Goal: Task Accomplishment & Management: Use online tool/utility

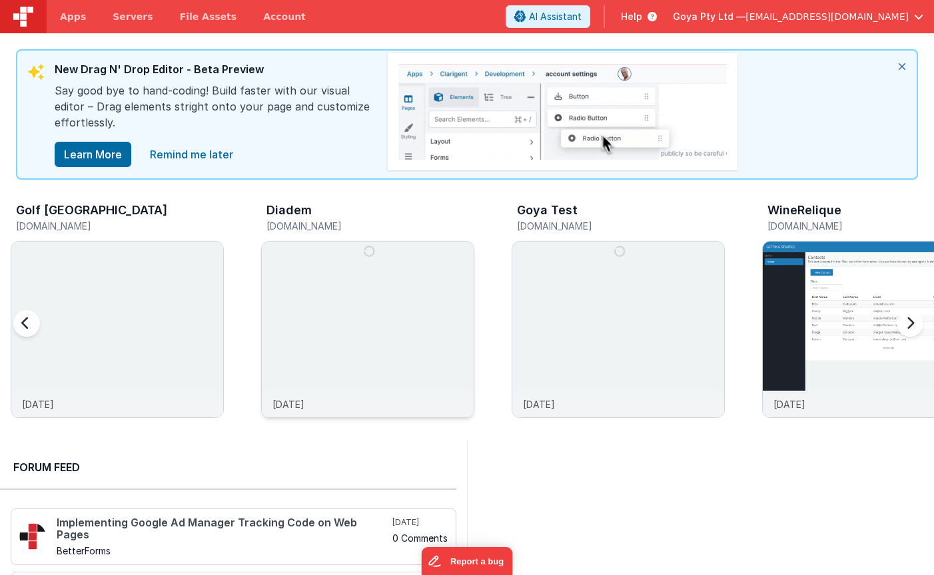
click at [370, 351] on img at bounding box center [368, 348] width 212 height 212
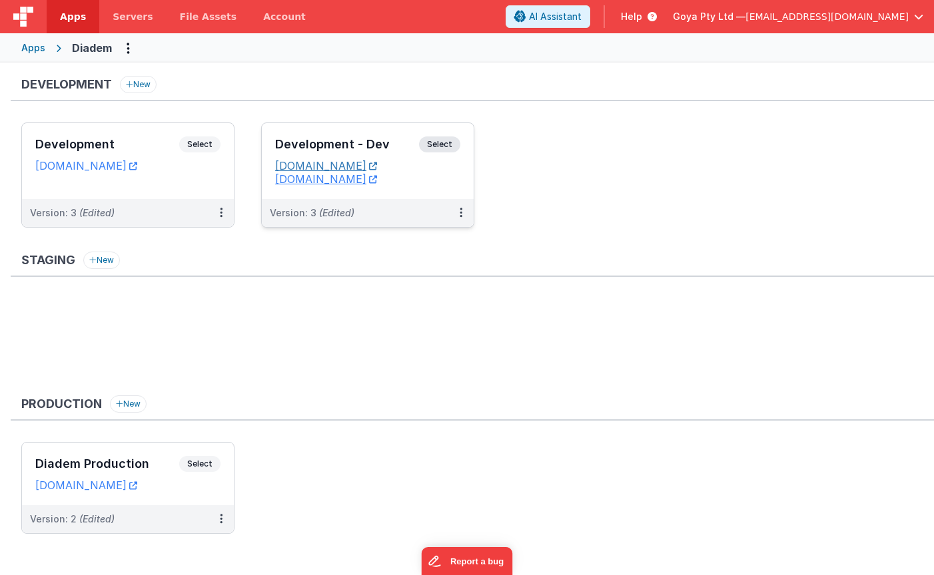
click at [377, 166] on link "[DOMAIN_NAME]" at bounding box center [326, 165] width 102 height 13
click at [464, 210] on button at bounding box center [460, 213] width 25 height 28
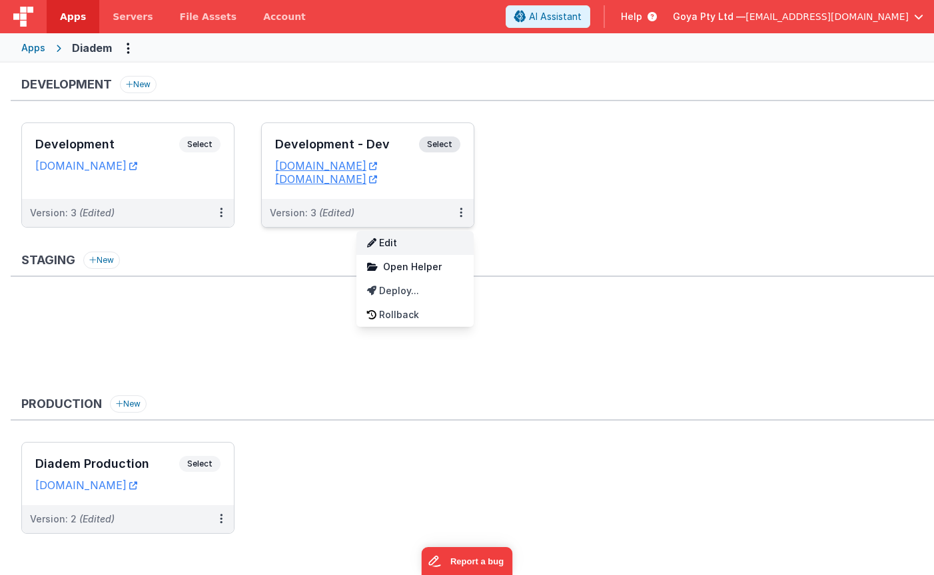
click at [419, 242] on link "Edit" at bounding box center [414, 243] width 117 height 24
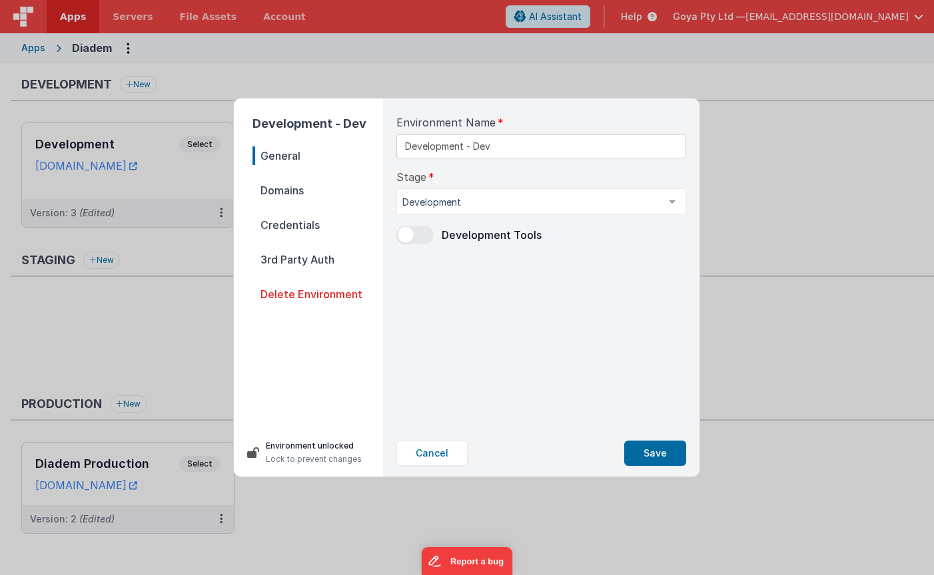
click at [284, 188] on span "Domains" at bounding box center [317, 190] width 131 height 19
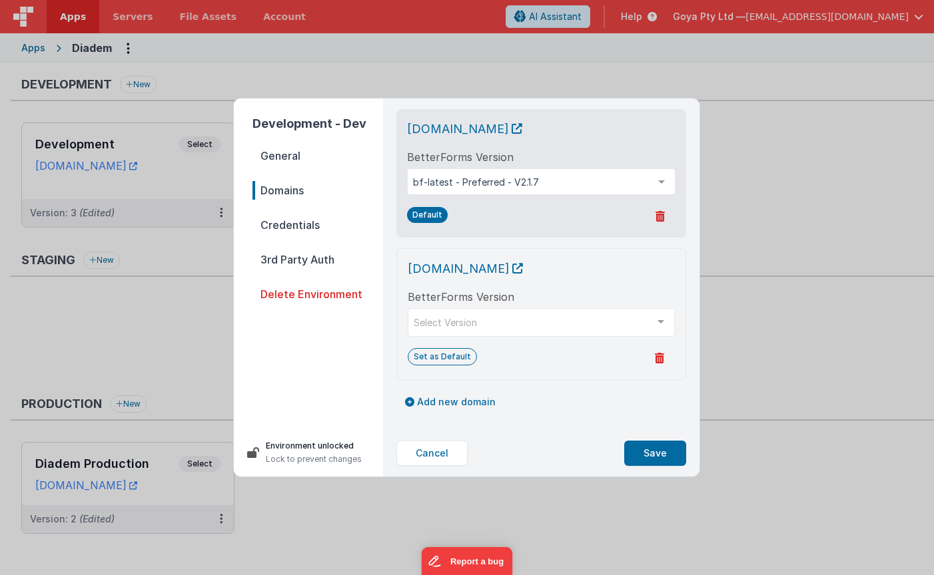
click at [292, 224] on span "Credentials" at bounding box center [317, 225] width 131 height 19
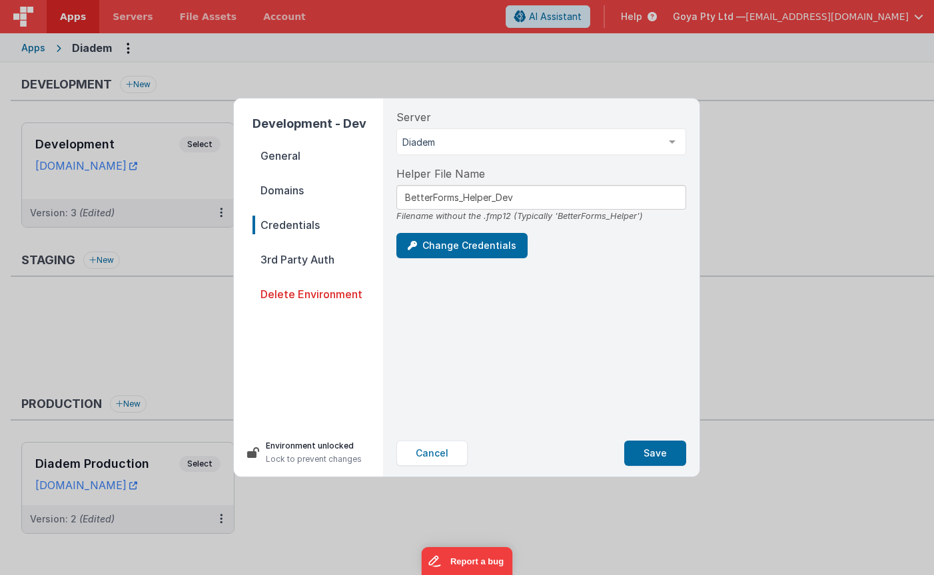
click at [299, 257] on span "3rd Party Auth" at bounding box center [317, 259] width 131 height 19
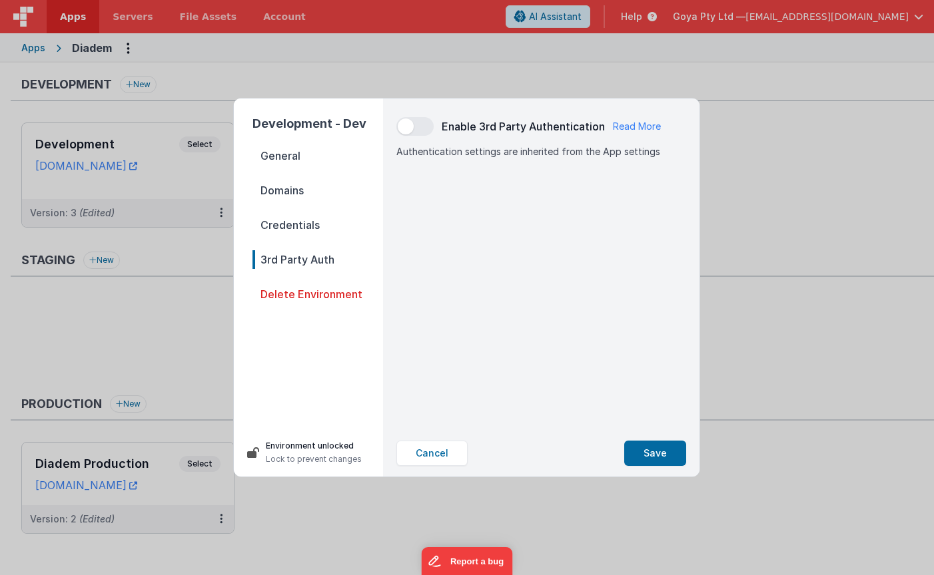
click at [299, 232] on span "Credentials" at bounding box center [317, 225] width 131 height 19
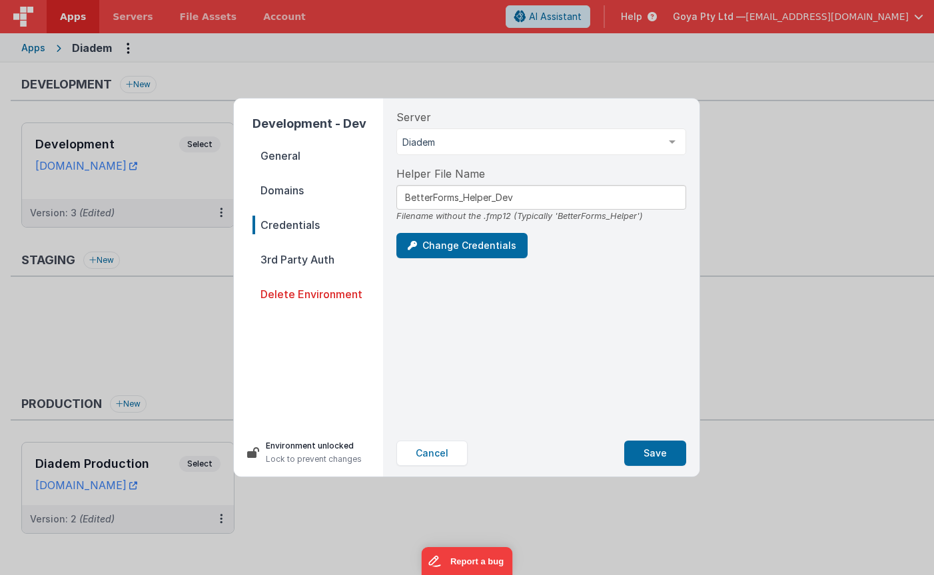
click at [296, 194] on span "Domains" at bounding box center [317, 190] width 131 height 19
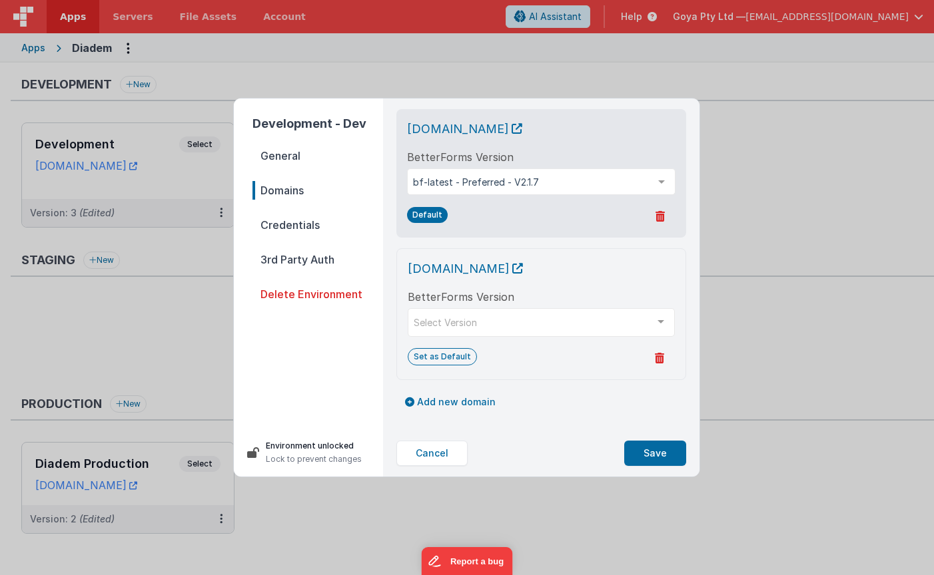
click at [290, 155] on span "General" at bounding box center [317, 156] width 131 height 19
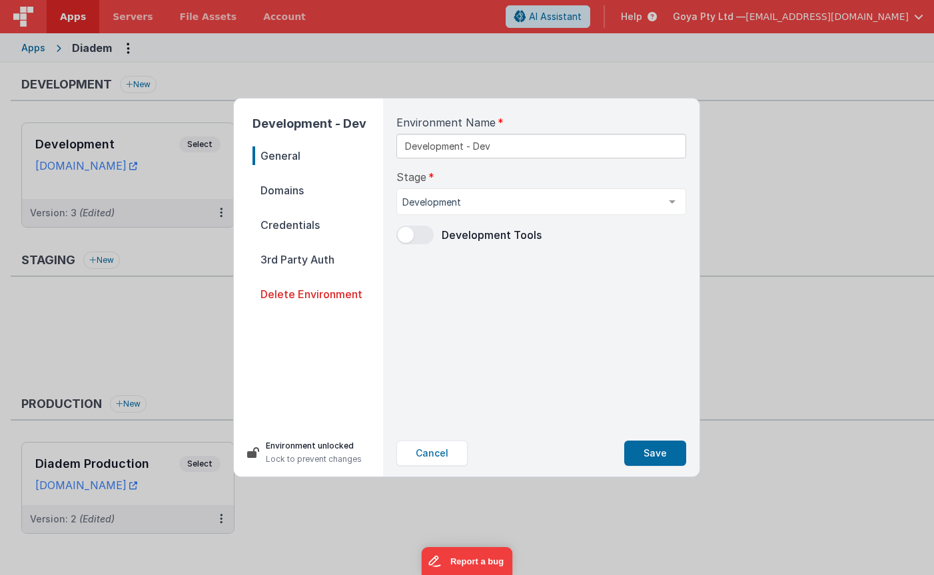
click at [290, 190] on span "Domains" at bounding box center [317, 190] width 131 height 19
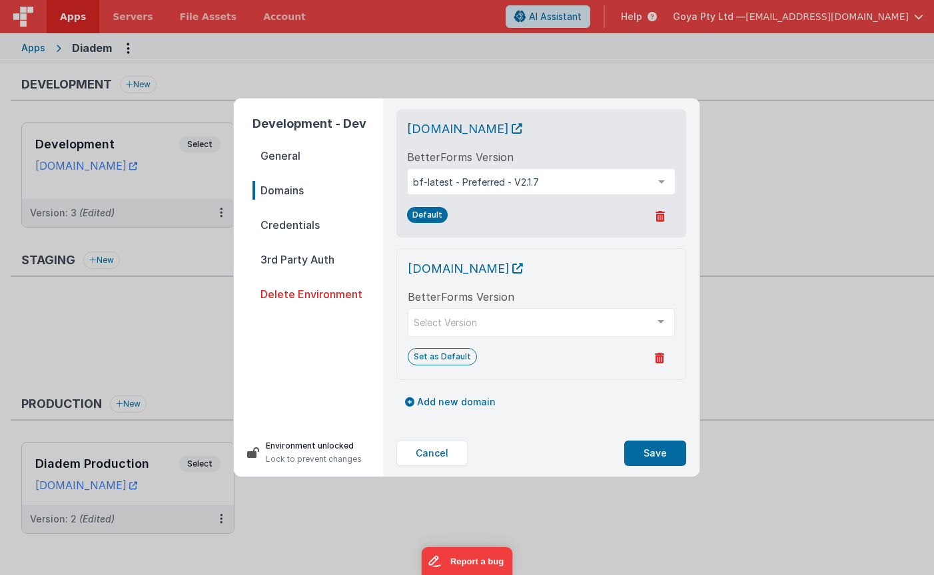
click at [286, 147] on span "General" at bounding box center [317, 156] width 131 height 19
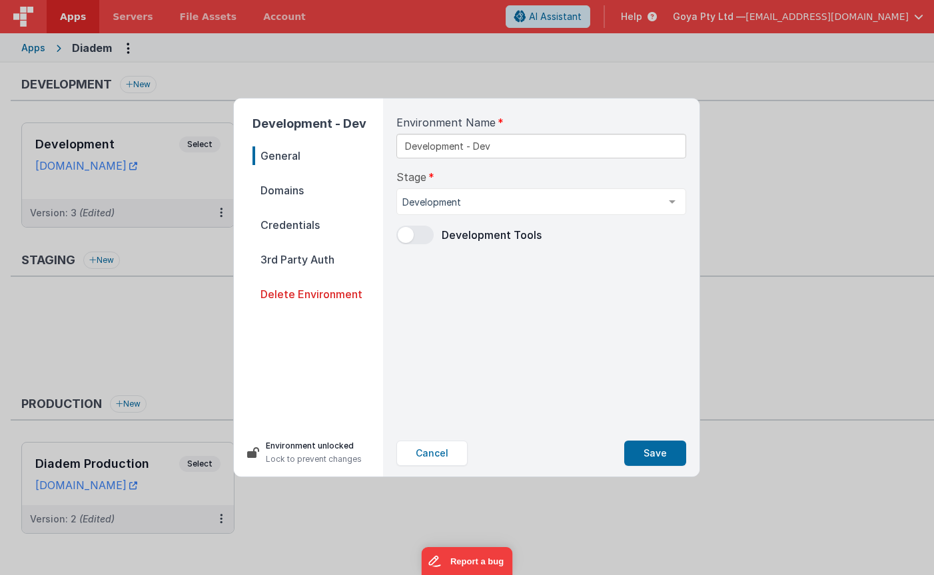
click at [288, 160] on span "General" at bounding box center [317, 156] width 131 height 19
click at [277, 187] on span "Domains" at bounding box center [317, 190] width 131 height 19
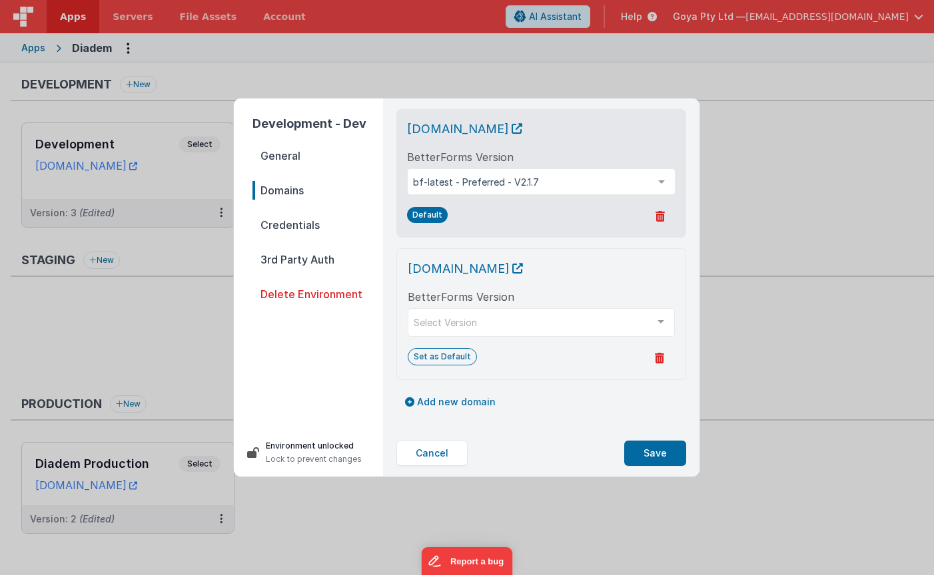
click at [291, 218] on span "Credentials" at bounding box center [317, 225] width 131 height 19
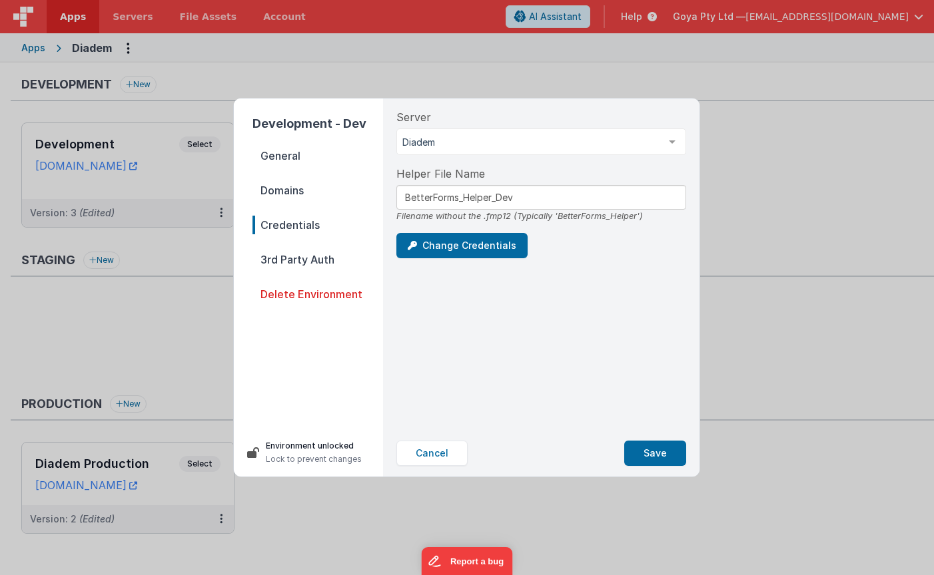
click at [298, 256] on span "3rd Party Auth" at bounding box center [317, 259] width 131 height 19
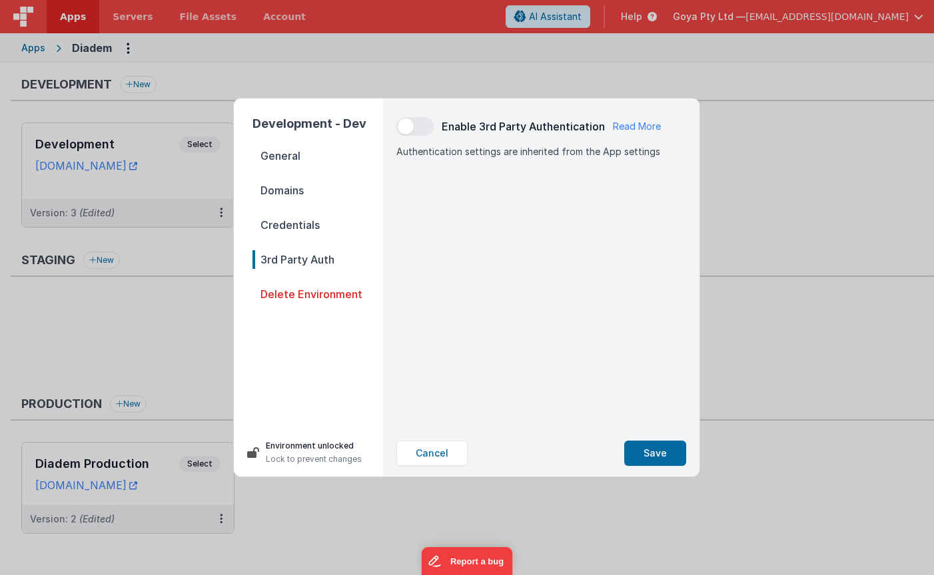
click at [300, 290] on span "Delete Environment" at bounding box center [317, 294] width 131 height 19
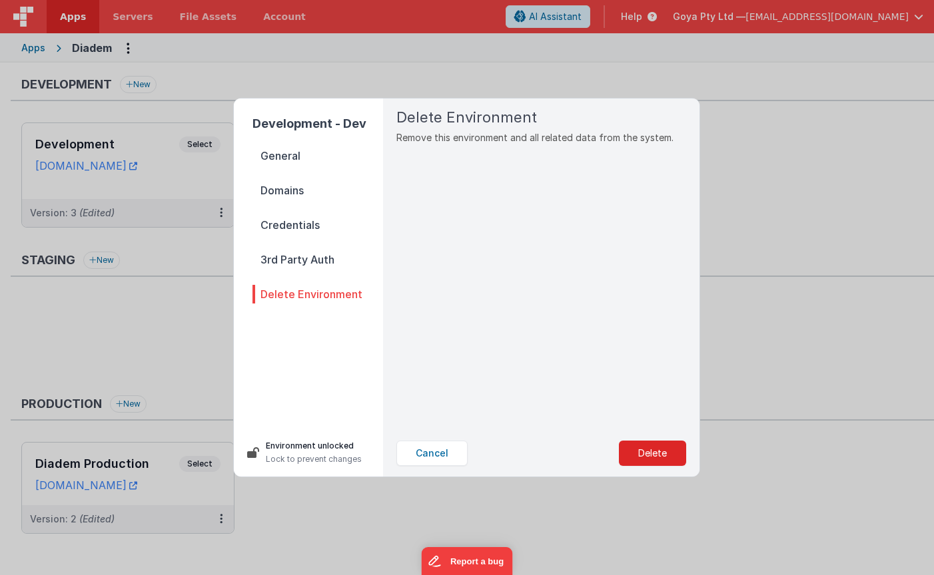
click at [303, 256] on span "3rd Party Auth" at bounding box center [317, 259] width 131 height 19
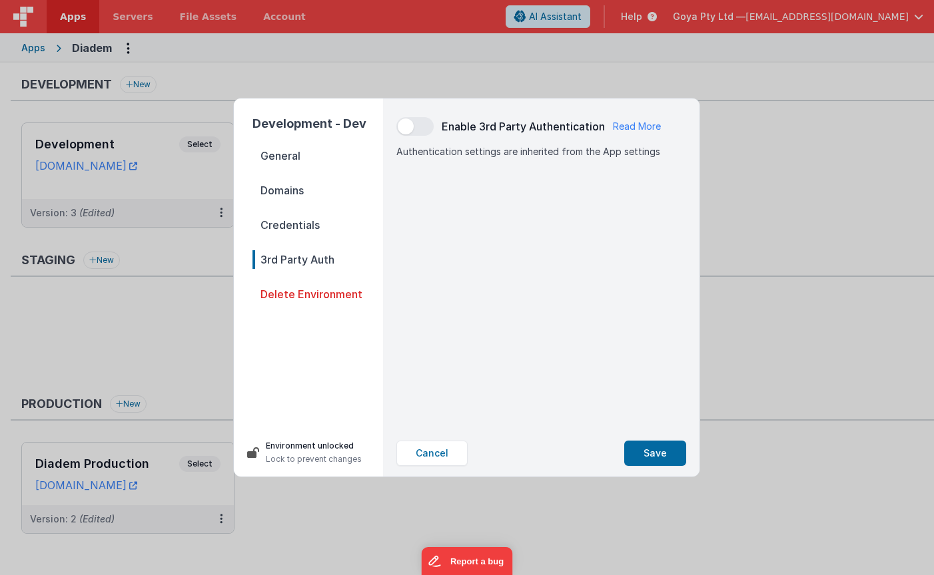
click at [306, 303] on span "Delete Environment" at bounding box center [317, 294] width 131 height 19
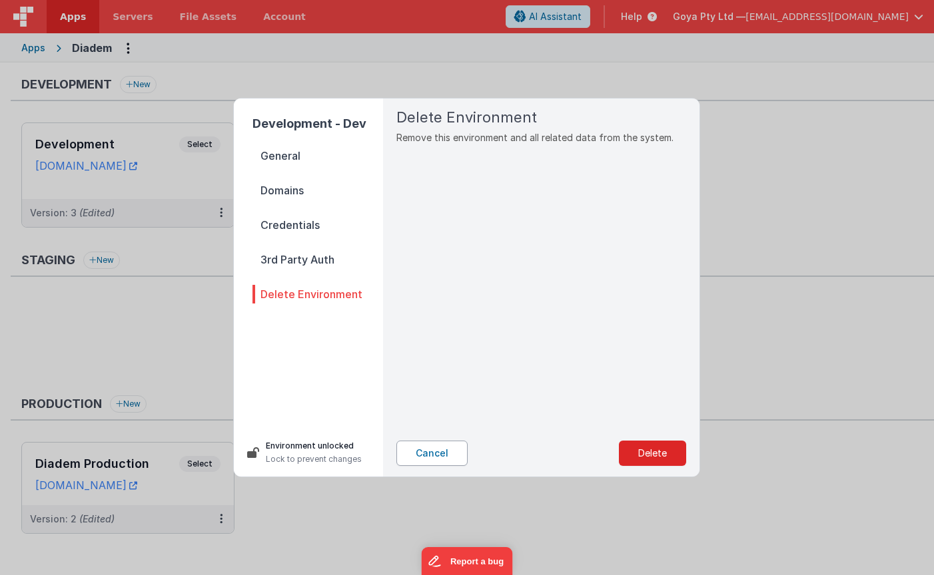
click at [424, 450] on button "Cancel" at bounding box center [431, 453] width 71 height 25
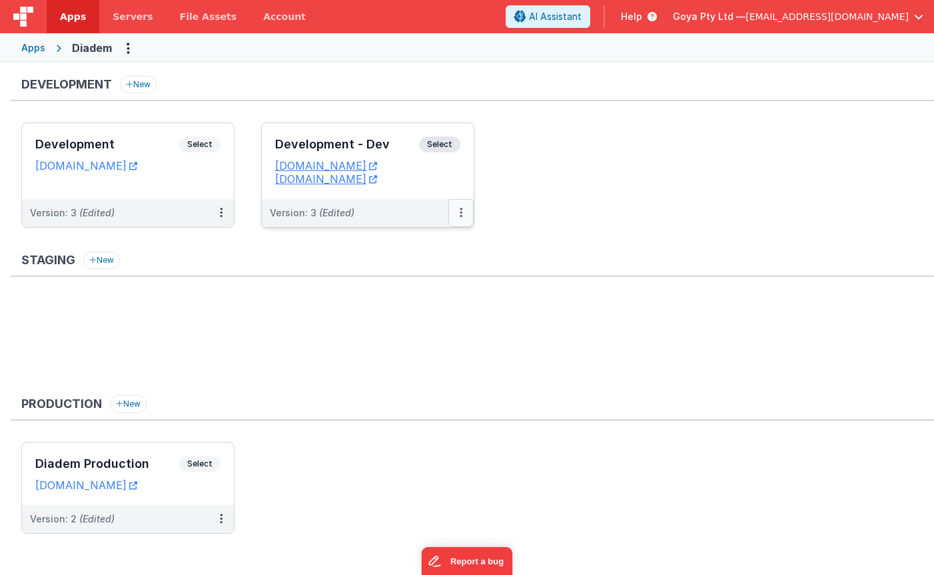
click at [456, 208] on button at bounding box center [460, 213] width 25 height 28
click at [577, 215] on div at bounding box center [467, 287] width 934 height 575
click at [450, 151] on span "Select" at bounding box center [439, 145] width 41 height 16
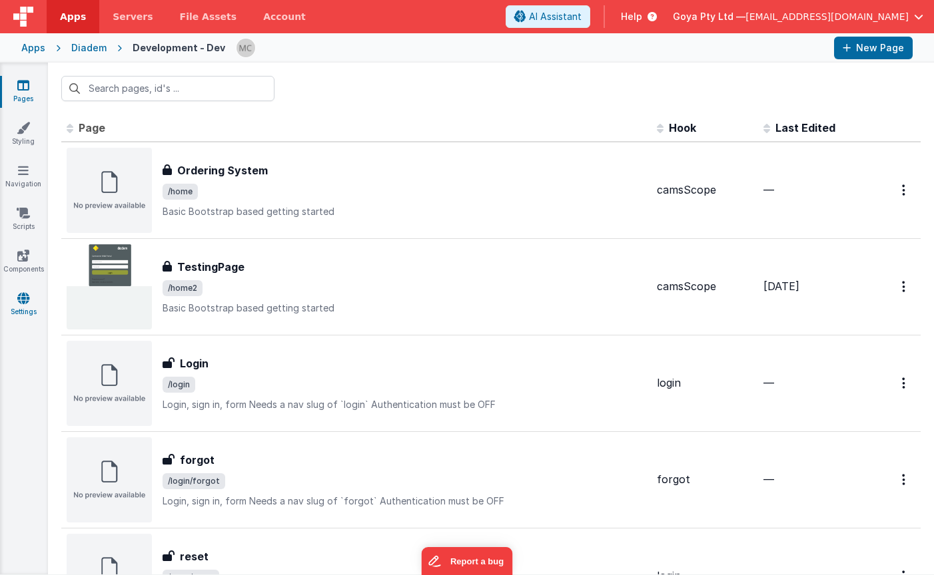
click at [25, 300] on icon at bounding box center [23, 298] width 12 height 13
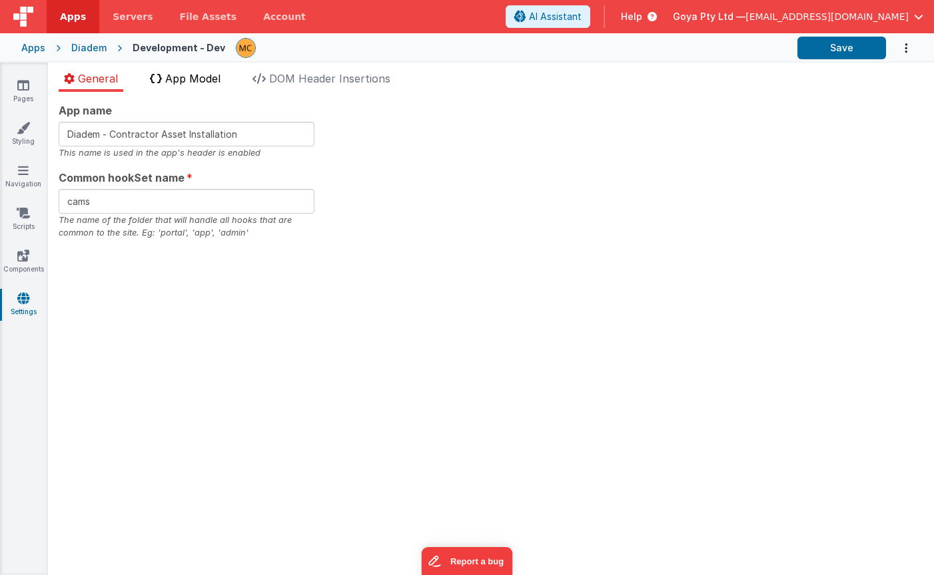
click at [200, 80] on span "App Model" at bounding box center [192, 78] width 55 height 13
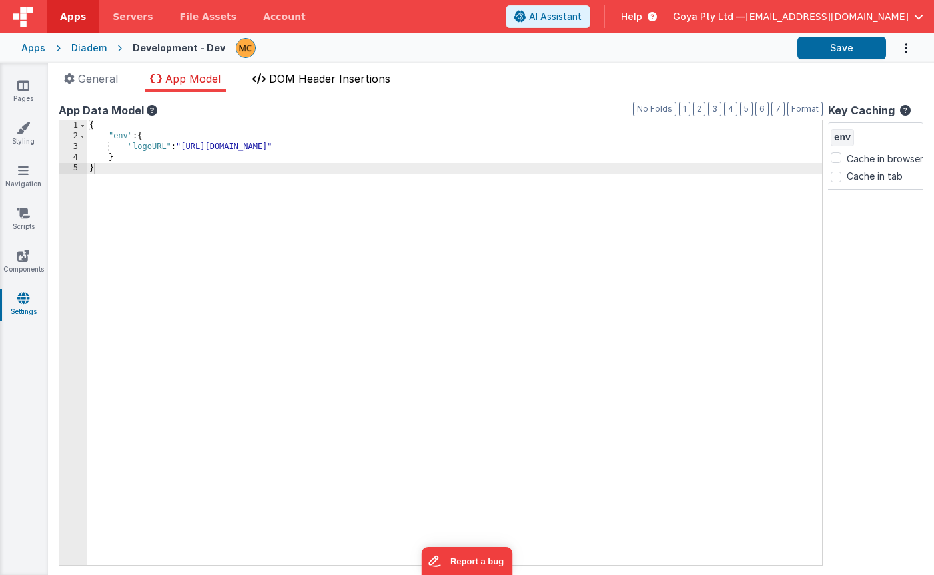
click at [338, 75] on span "DOM Header Insertions" at bounding box center [329, 78] width 121 height 13
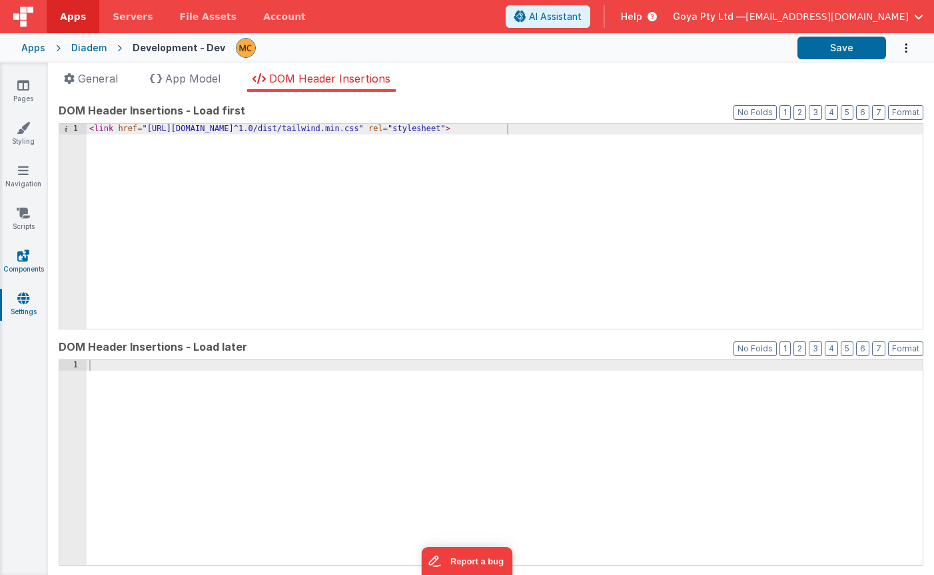
click at [14, 258] on link "Components" at bounding box center [23, 262] width 48 height 27
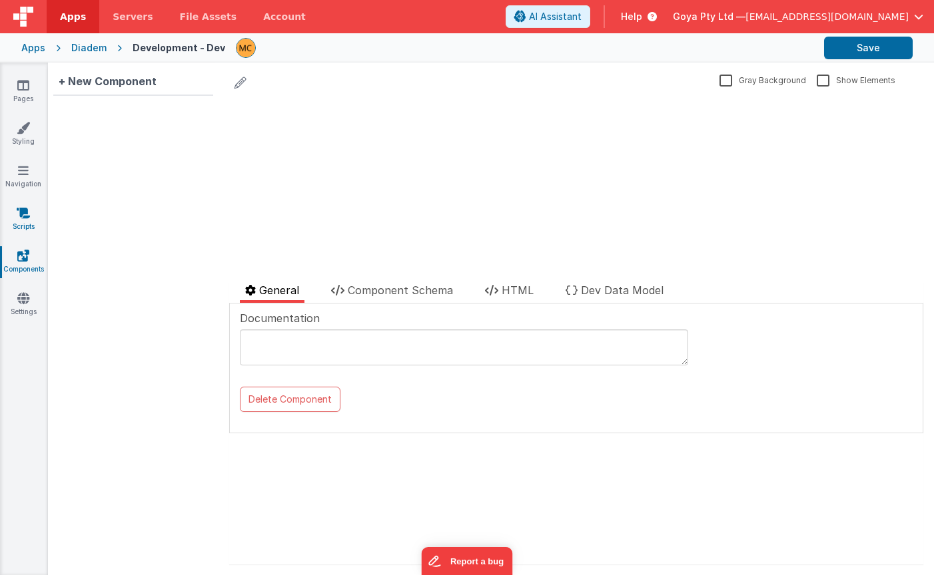
click at [21, 219] on link "Scripts" at bounding box center [23, 219] width 48 height 27
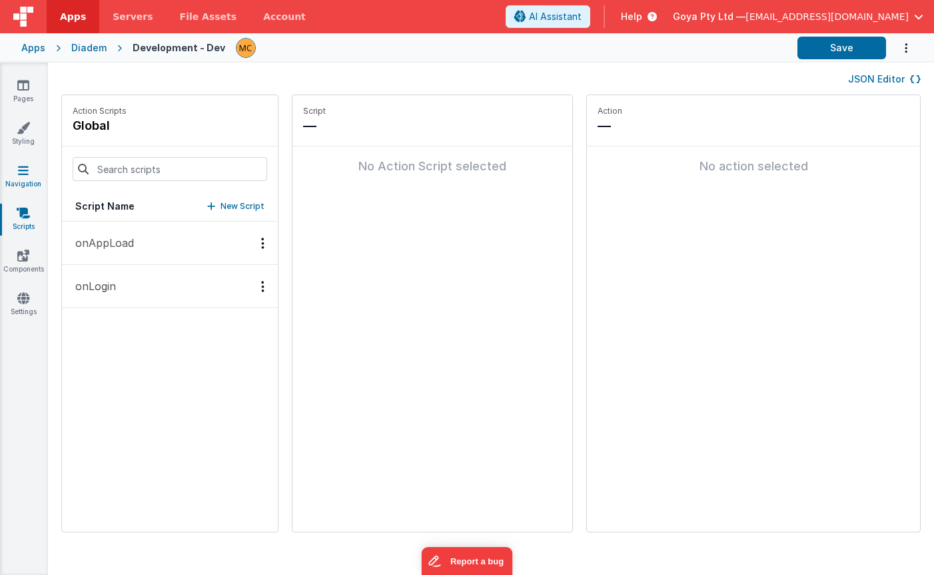
click at [23, 178] on link "Navigation" at bounding box center [23, 177] width 48 height 27
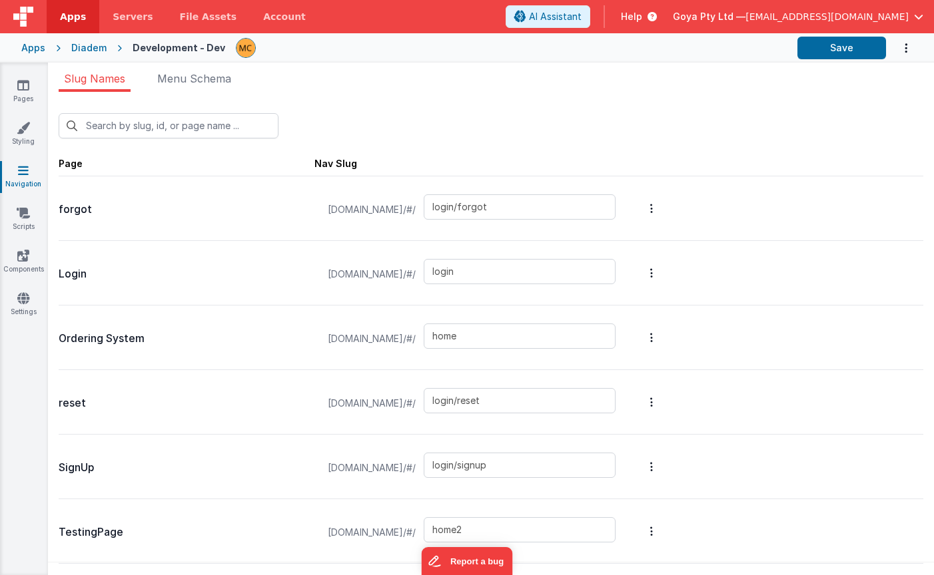
scroll to position [64, 0]
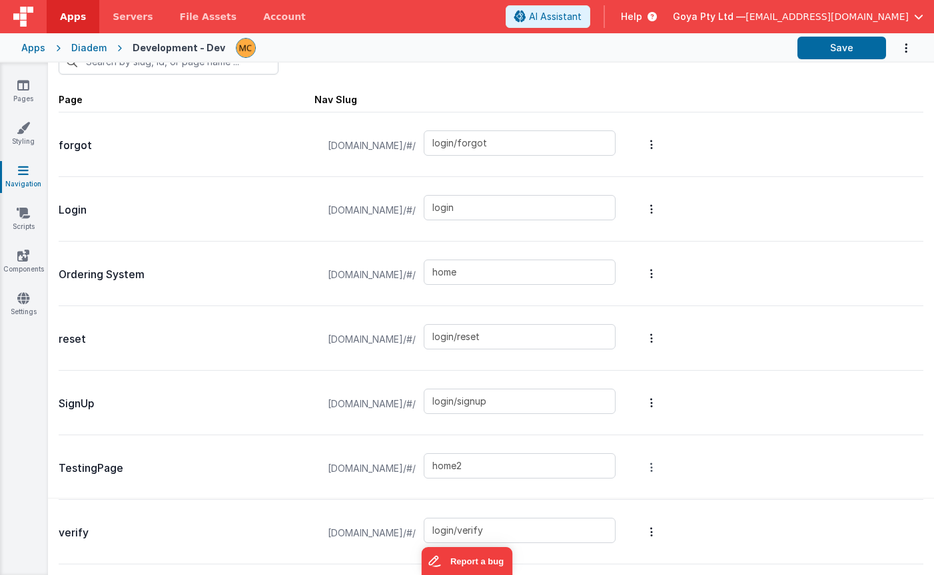
click at [661, 466] on button "Options" at bounding box center [651, 467] width 19 height 53
click at [623, 373] on link "Edit Page" at bounding box center [581, 372] width 116 height 24
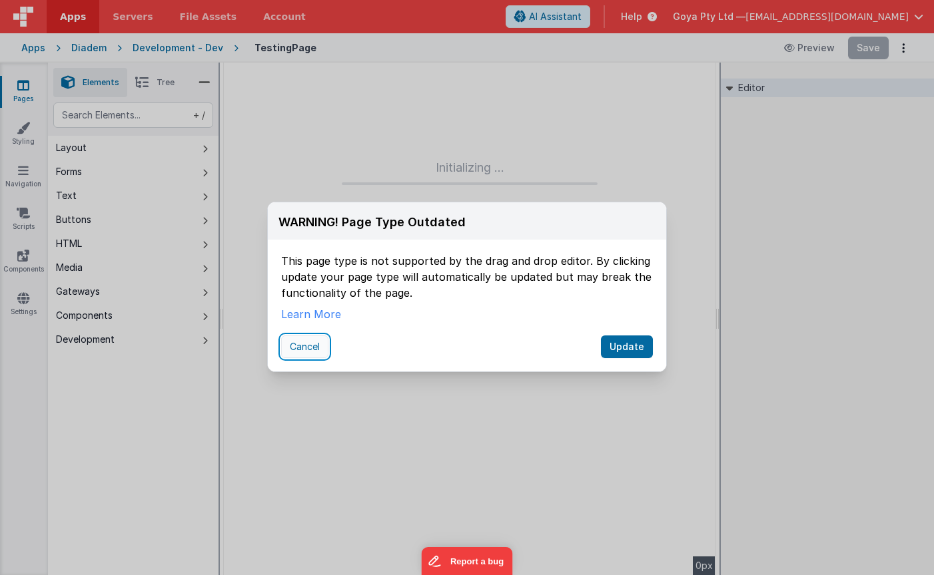
click at [300, 349] on button "Cancel" at bounding box center [304, 347] width 47 height 23
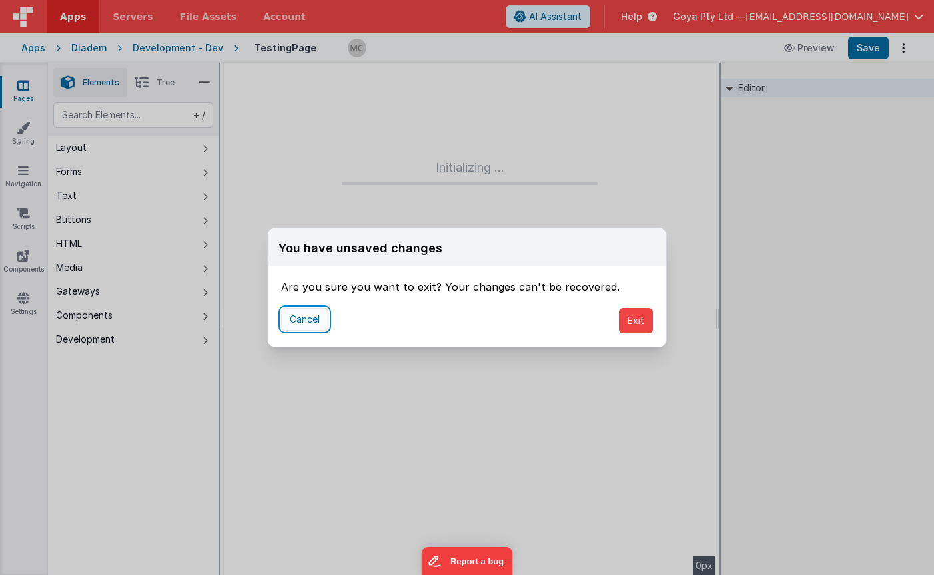
click at [305, 310] on button "Cancel" at bounding box center [304, 319] width 47 height 23
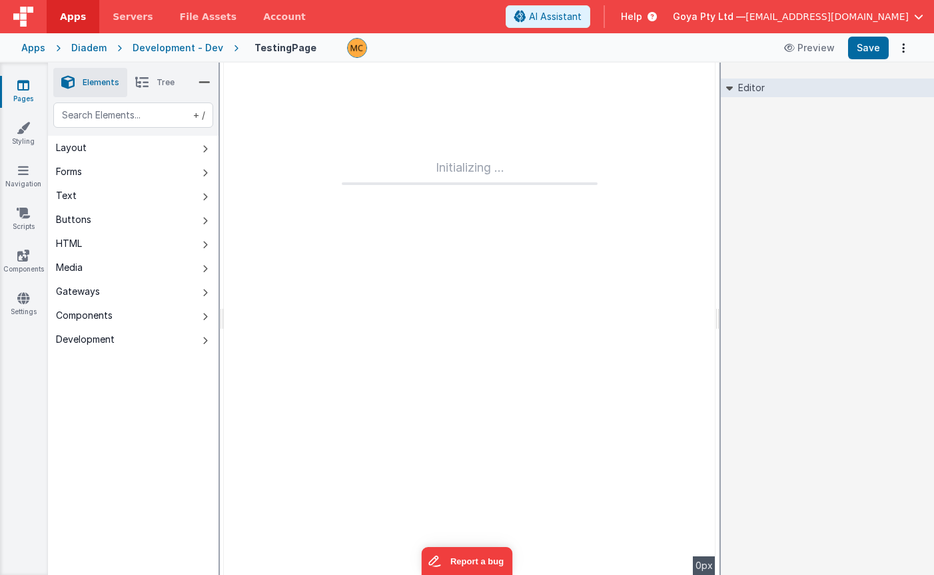
click at [148, 48] on div "Development - Dev" at bounding box center [178, 47] width 91 height 13
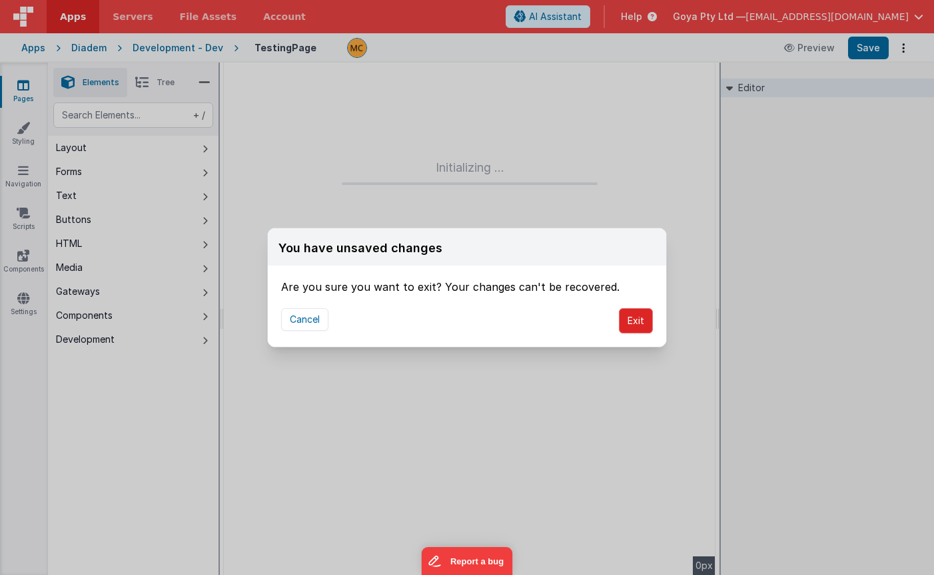
click at [634, 326] on button "Exit" at bounding box center [636, 320] width 34 height 25
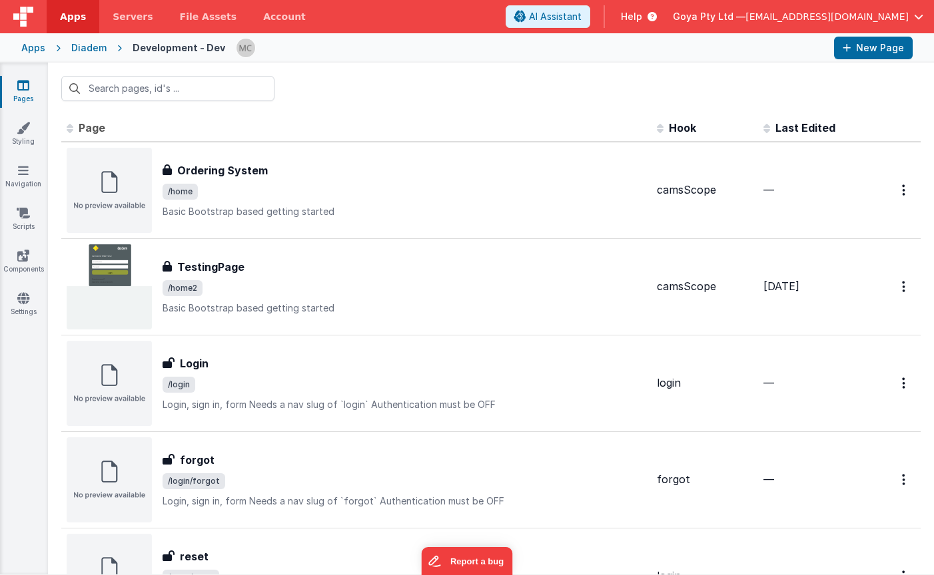
click at [87, 47] on div "Diadem" at bounding box center [88, 47] width 35 height 13
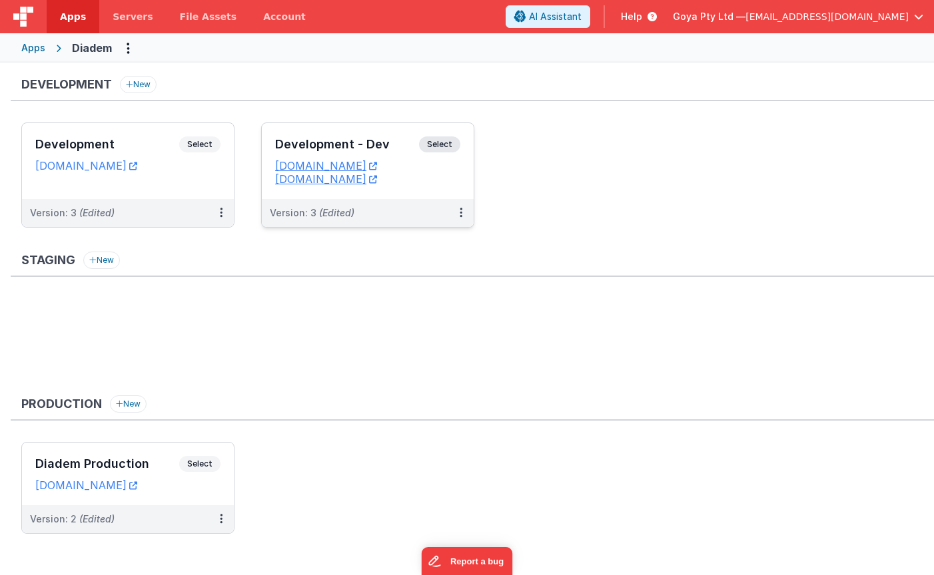
click at [442, 145] on span "Select" at bounding box center [439, 145] width 41 height 16
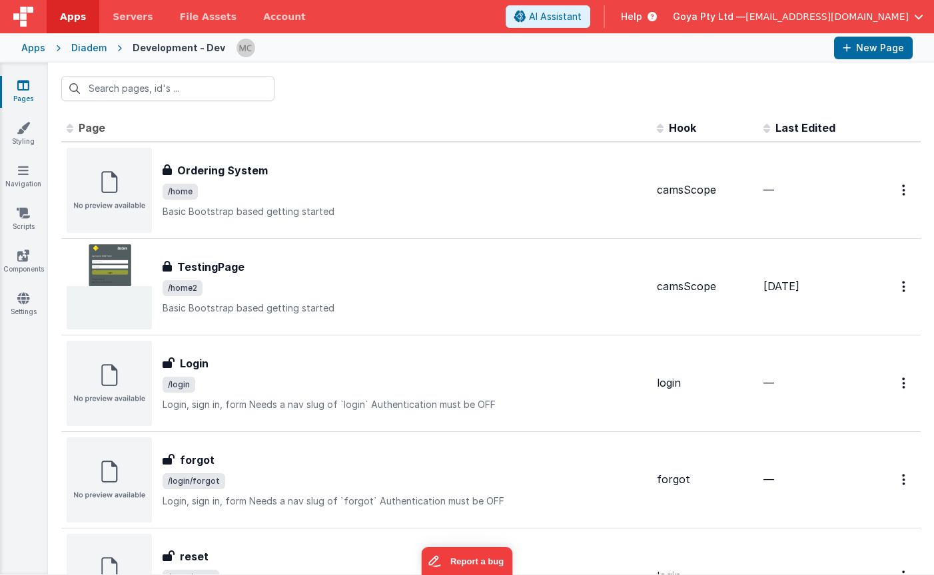
click at [67, 45] on div "Apps Diadem Development - Dev New Page" at bounding box center [467, 47] width 934 height 29
click at [85, 48] on div "Diadem" at bounding box center [88, 47] width 35 height 13
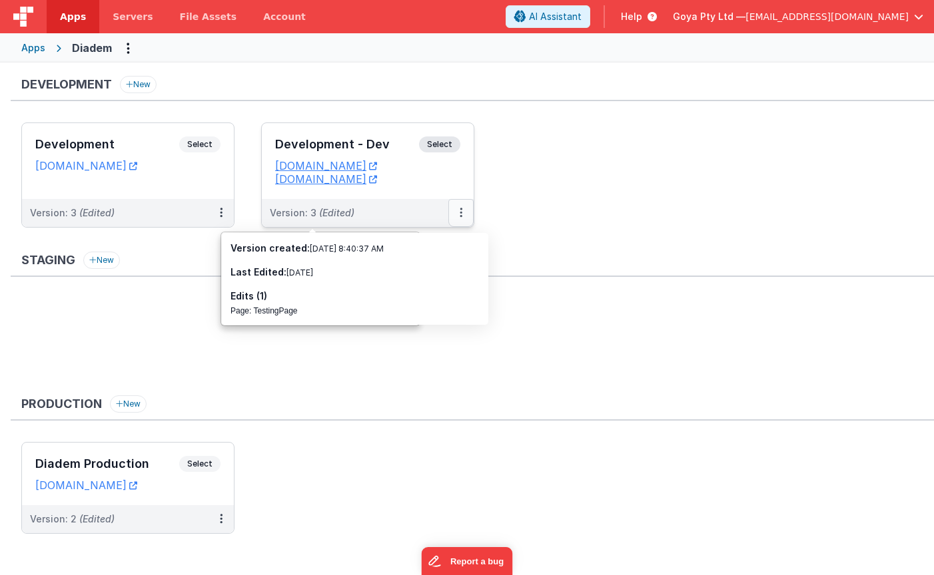
click at [460, 212] on icon at bounding box center [461, 212] width 3 height 1
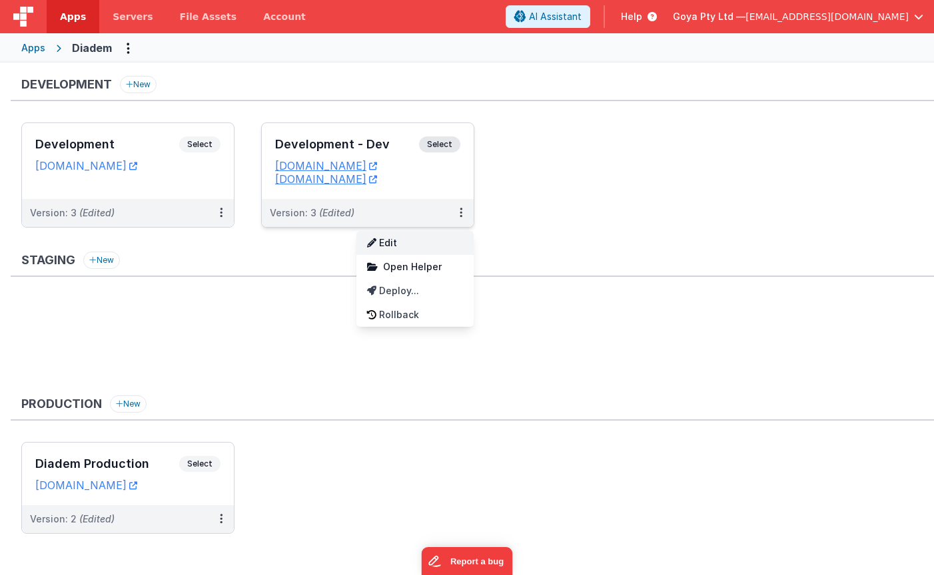
click at [414, 238] on link "Edit" at bounding box center [414, 243] width 117 height 24
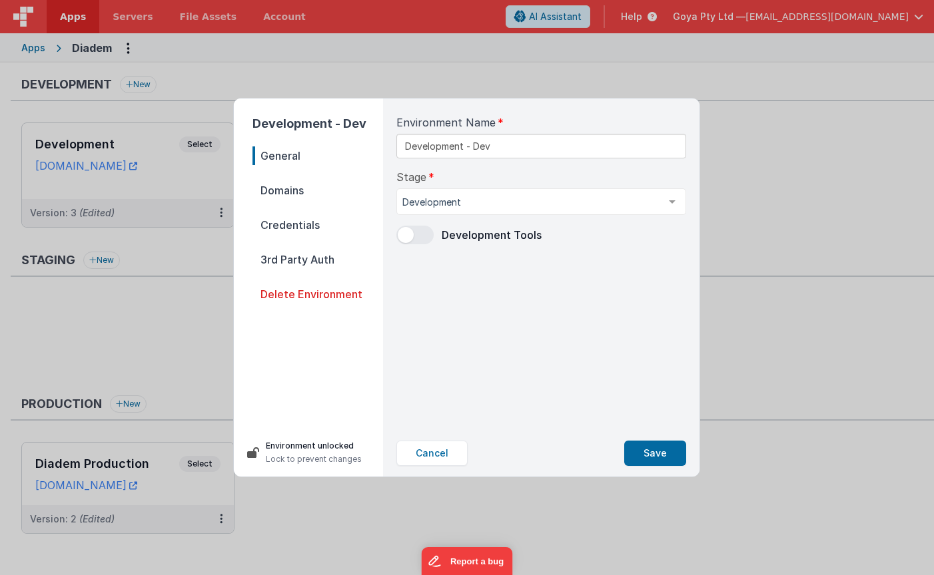
click at [287, 201] on nav "General Domains Credentials 3rd Party Auth Delete Environment" at bounding box center [317, 283] width 131 height 272
click at [288, 190] on span "Domains" at bounding box center [317, 190] width 131 height 19
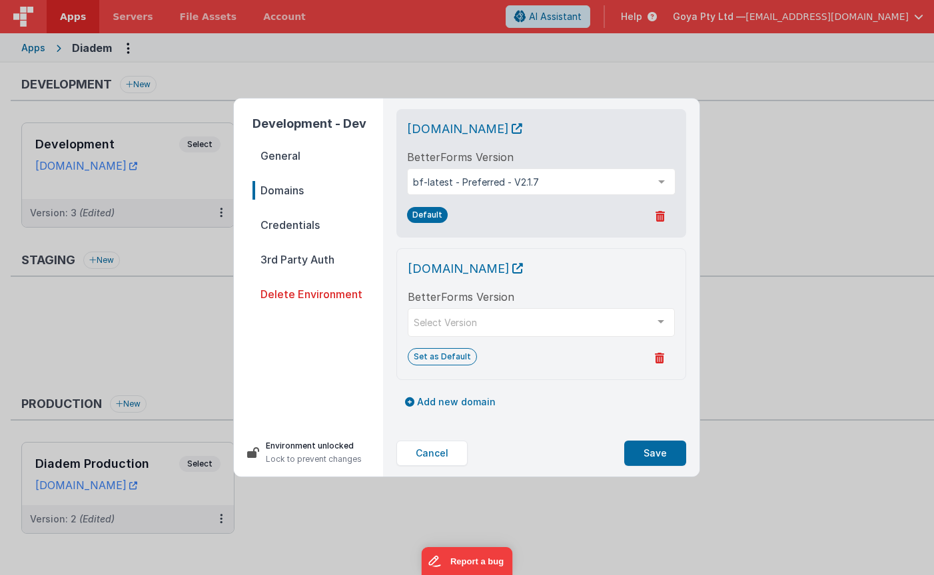
click at [292, 228] on span "Credentials" at bounding box center [317, 225] width 131 height 19
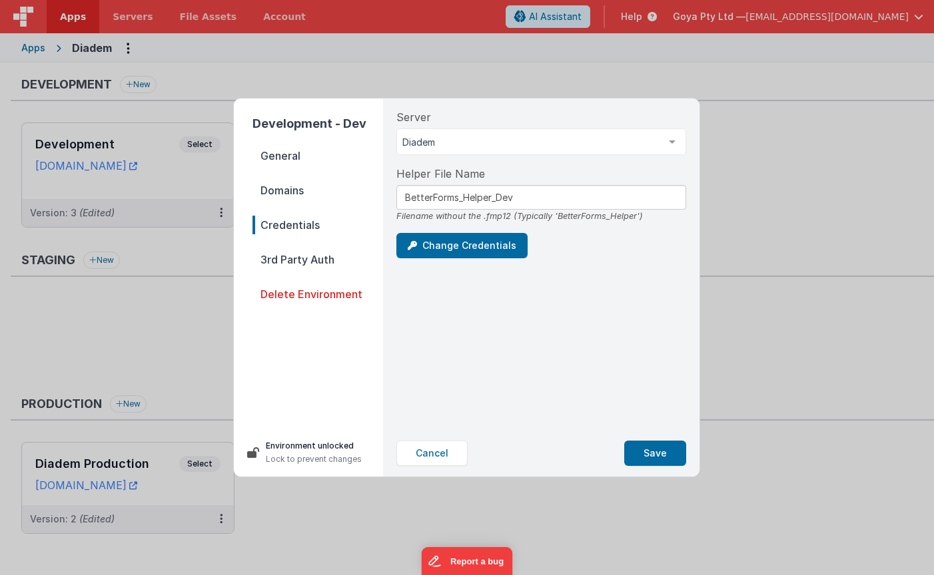
click at [287, 194] on span "Domains" at bounding box center [317, 190] width 131 height 19
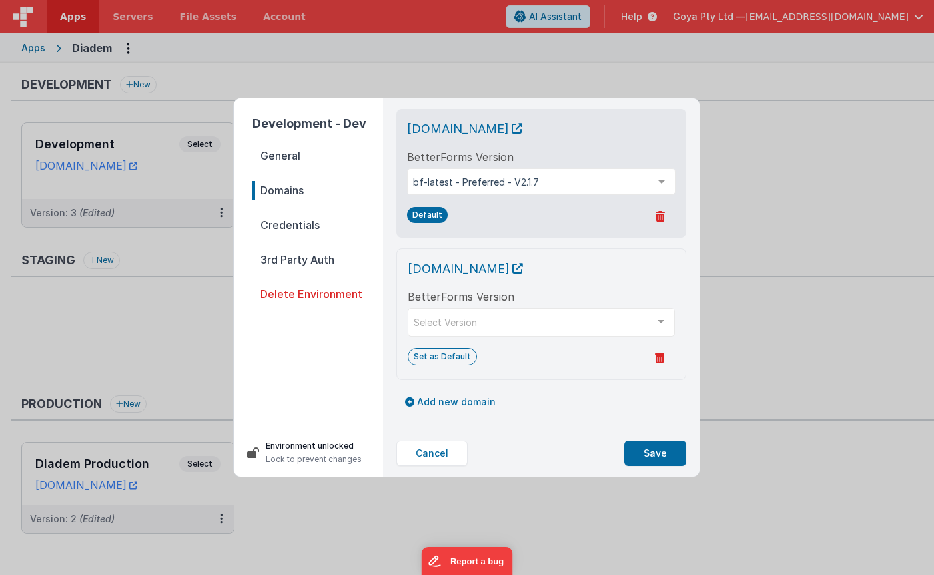
click at [291, 159] on span "General" at bounding box center [317, 156] width 131 height 19
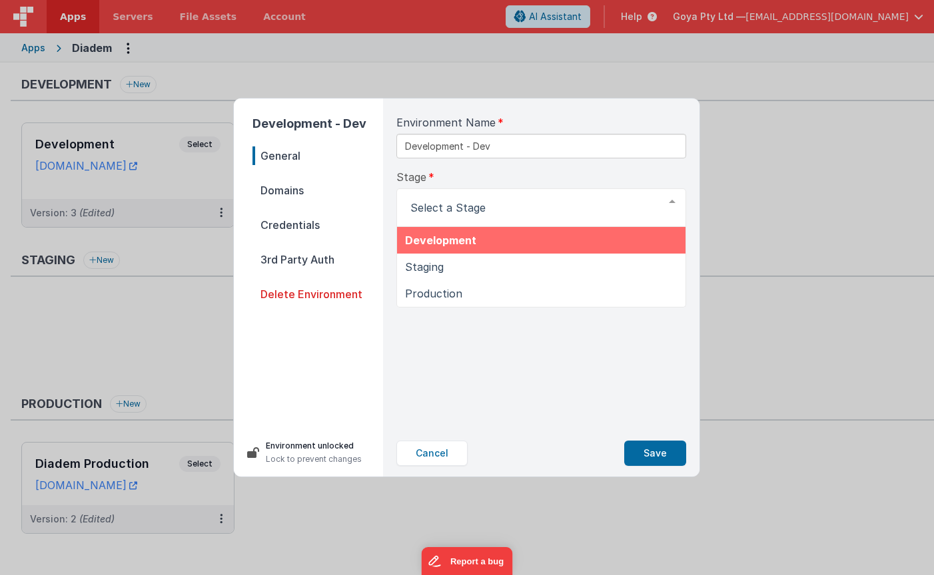
click at [490, 164] on div "Environment Name Development - Dev Stage Development Staging Production List is…" at bounding box center [541, 265] width 311 height 332
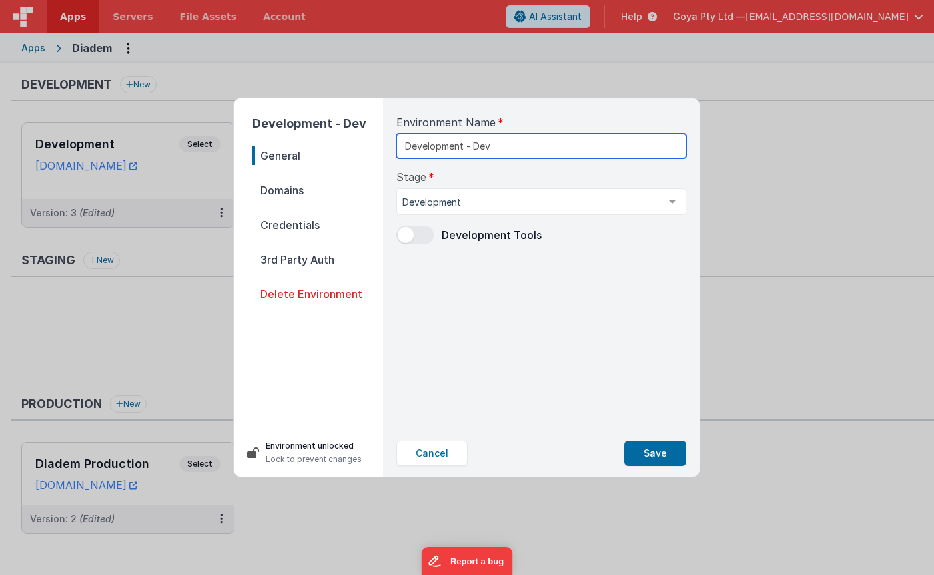
click at [485, 138] on input "Development - Dev" at bounding box center [541, 146] width 290 height 25
click at [284, 190] on span "Domains" at bounding box center [317, 190] width 131 height 19
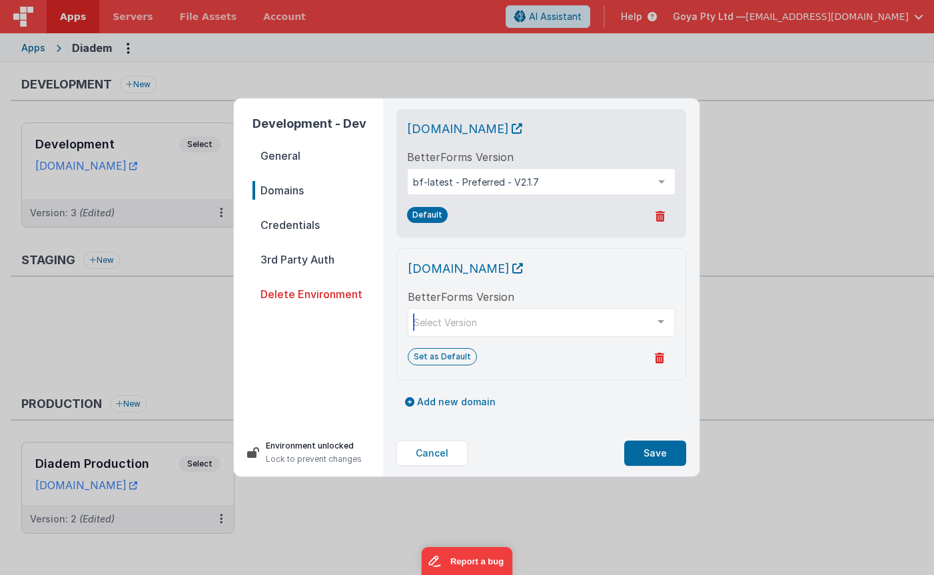
click at [502, 322] on div "Select Version" at bounding box center [541, 322] width 267 height 29
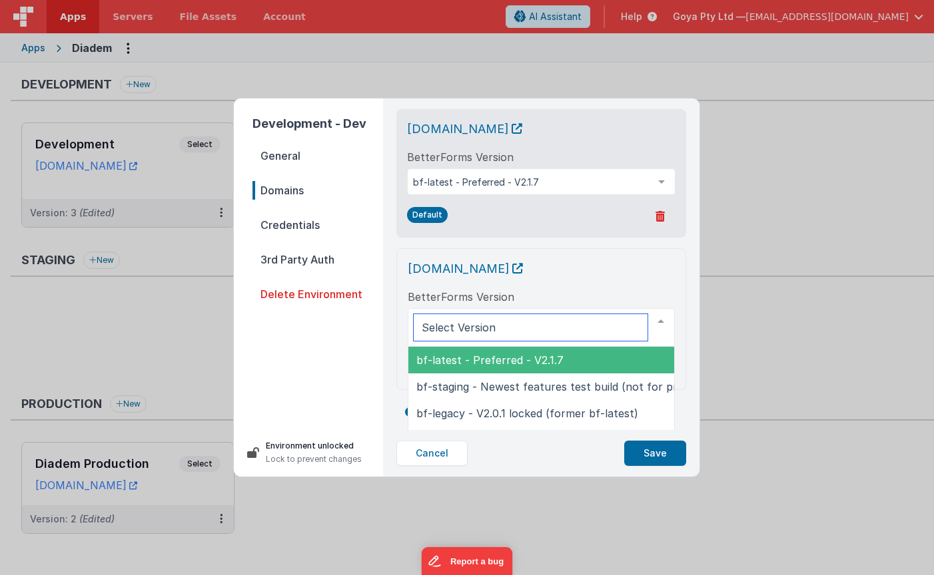
click at [563, 362] on span "bf-latest - Preferred - V2.1.7" at bounding box center [571, 360] width 326 height 27
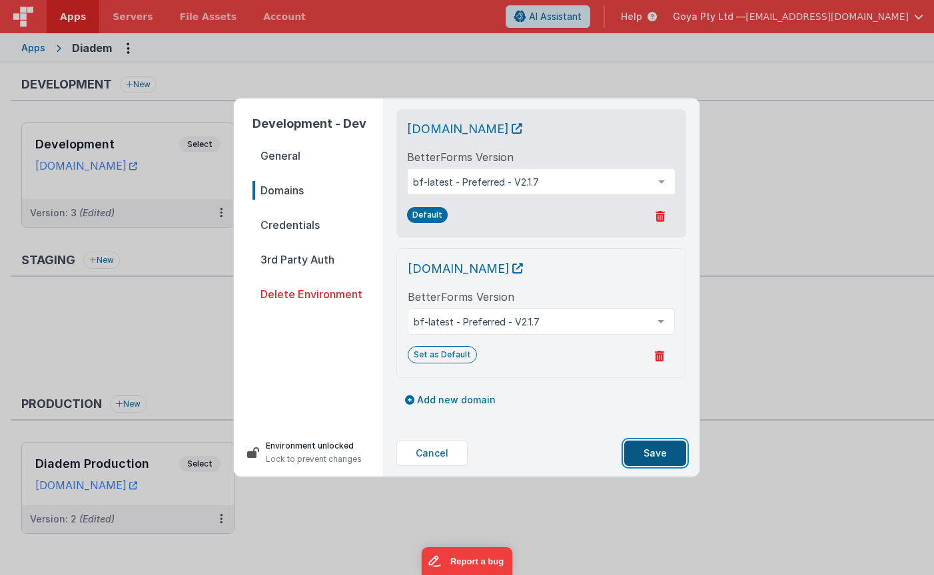
click at [653, 450] on button "Save" at bounding box center [655, 453] width 62 height 25
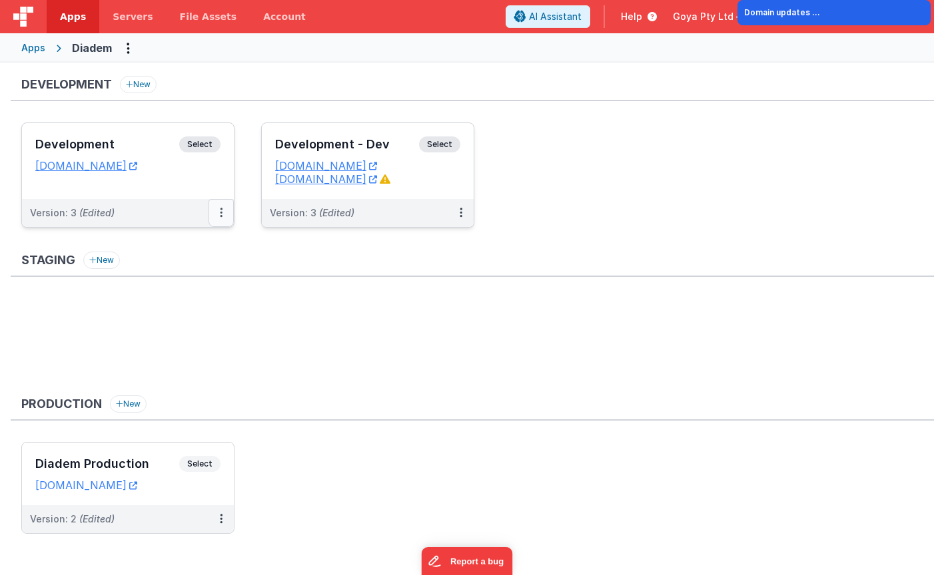
click at [213, 214] on button at bounding box center [220, 213] width 25 height 28
click at [223, 214] on div at bounding box center [467, 287] width 934 height 575
click at [212, 218] on button at bounding box center [220, 213] width 25 height 28
click at [192, 241] on link "Edit" at bounding box center [175, 243] width 117 height 24
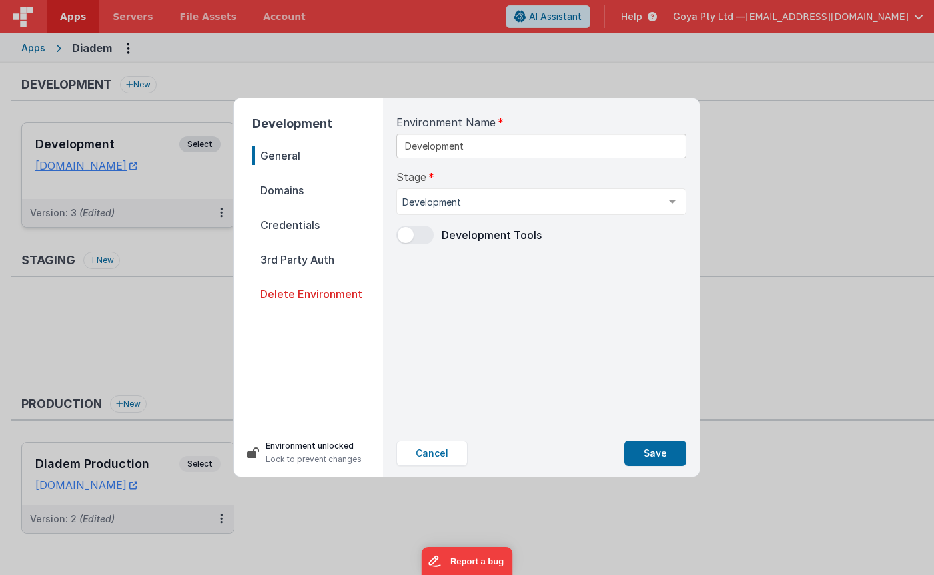
click at [285, 192] on span "Domains" at bounding box center [317, 190] width 131 height 19
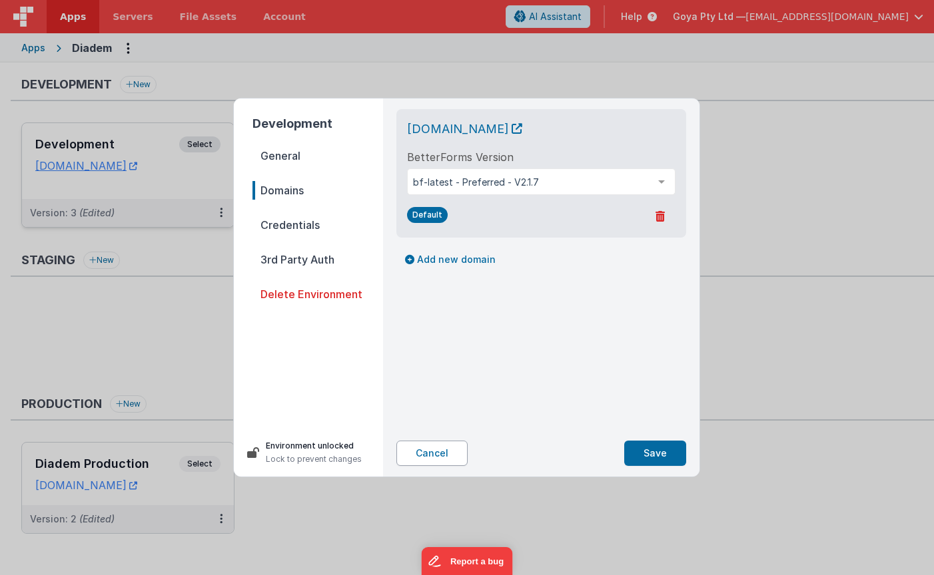
click at [415, 450] on button "Cancel" at bounding box center [431, 453] width 71 height 25
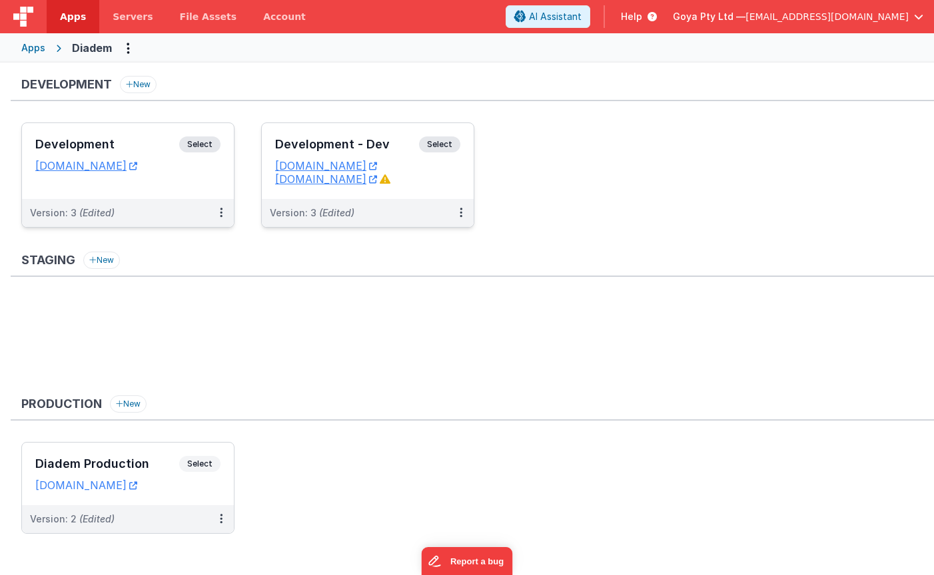
click at [440, 145] on span "Select" at bounding box center [439, 145] width 41 height 16
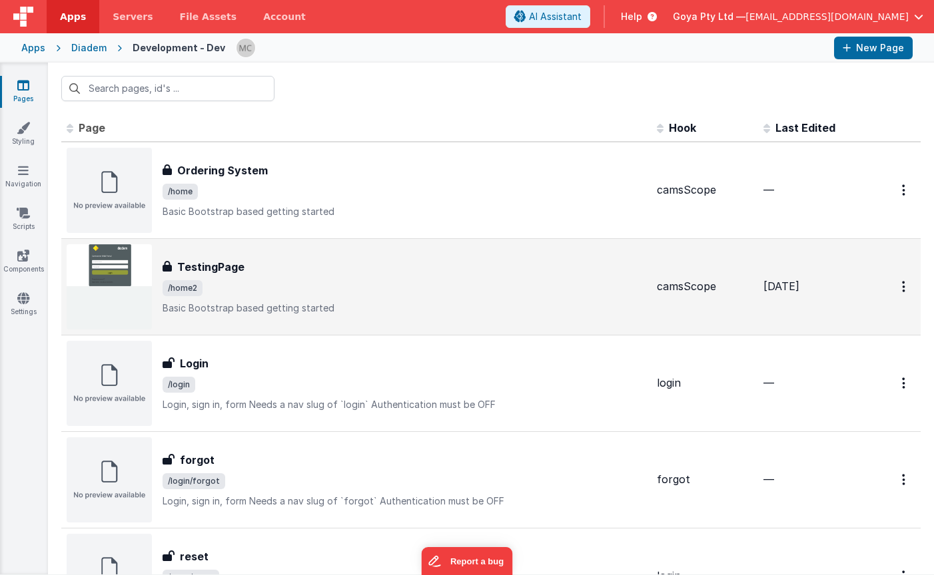
click at [220, 269] on h3 "TestingPage" at bounding box center [210, 267] width 67 height 16
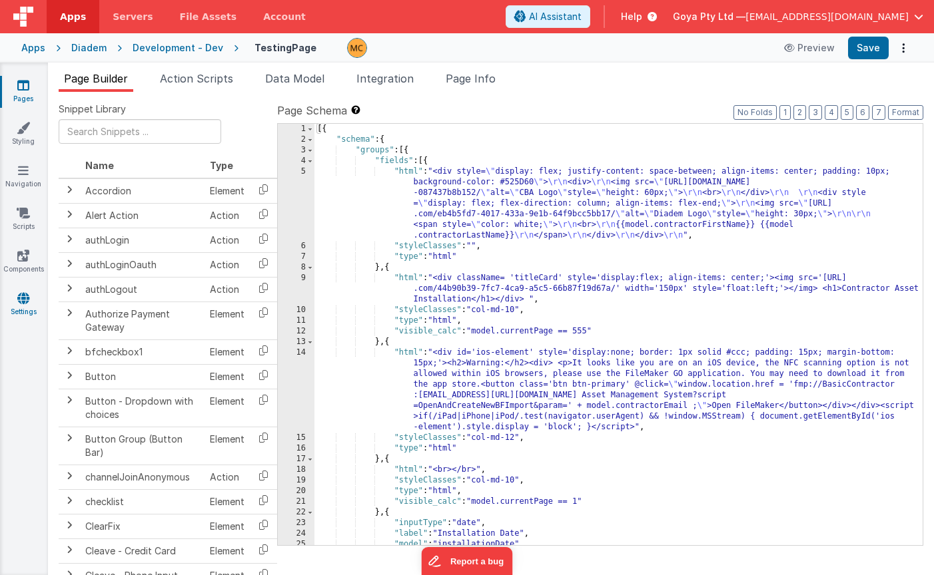
click at [25, 300] on icon at bounding box center [23, 298] width 12 height 13
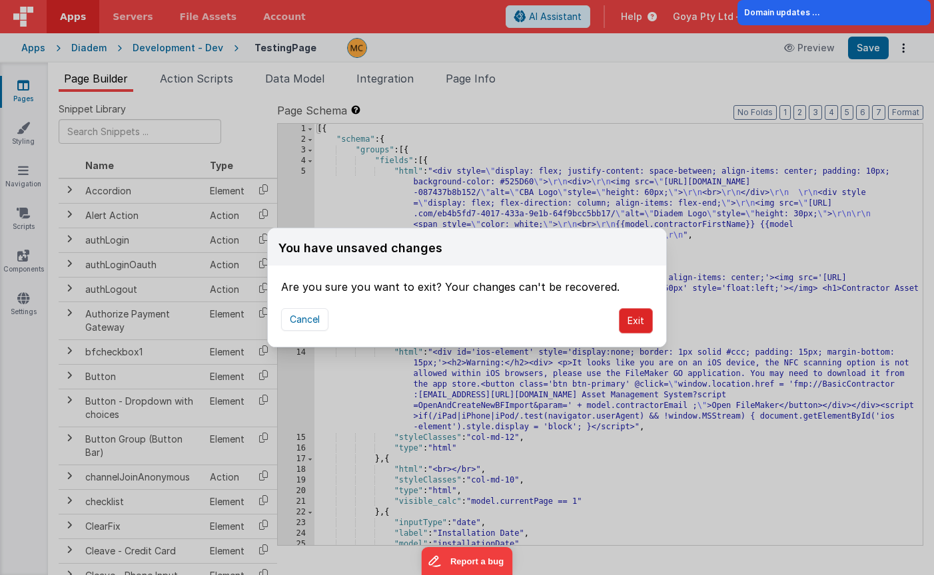
click at [637, 318] on button "Exit" at bounding box center [636, 320] width 34 height 25
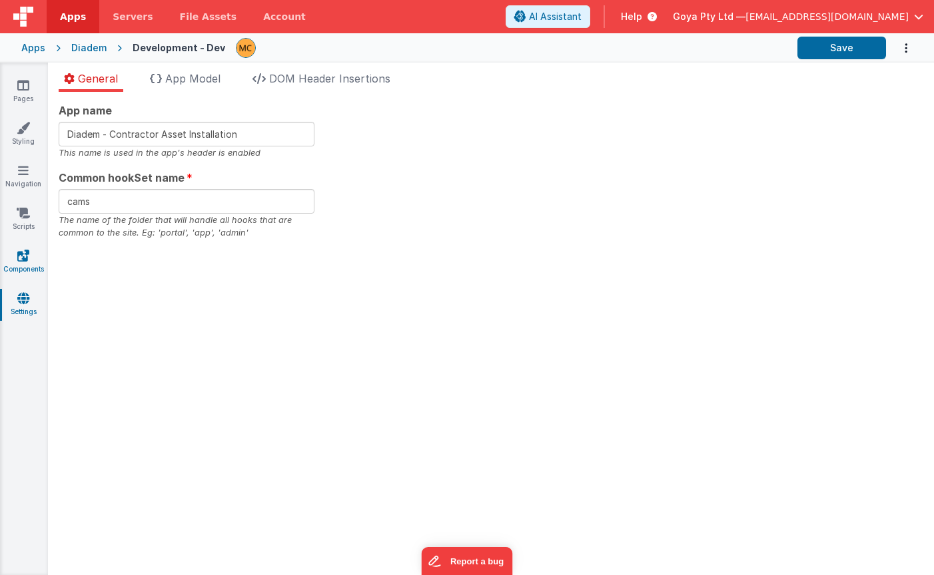
click at [25, 260] on icon at bounding box center [23, 255] width 12 height 13
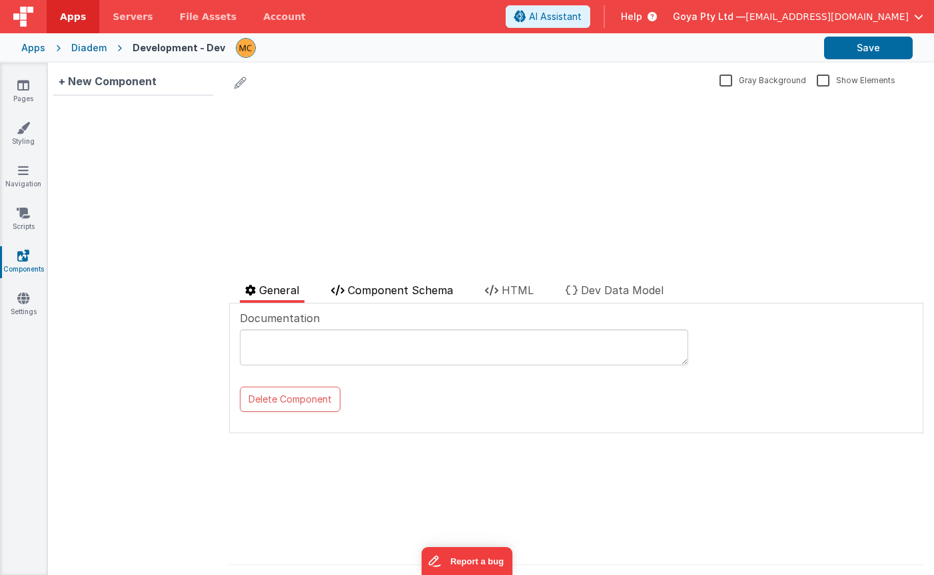
click at [379, 286] on span "Component Schema" at bounding box center [400, 290] width 105 height 13
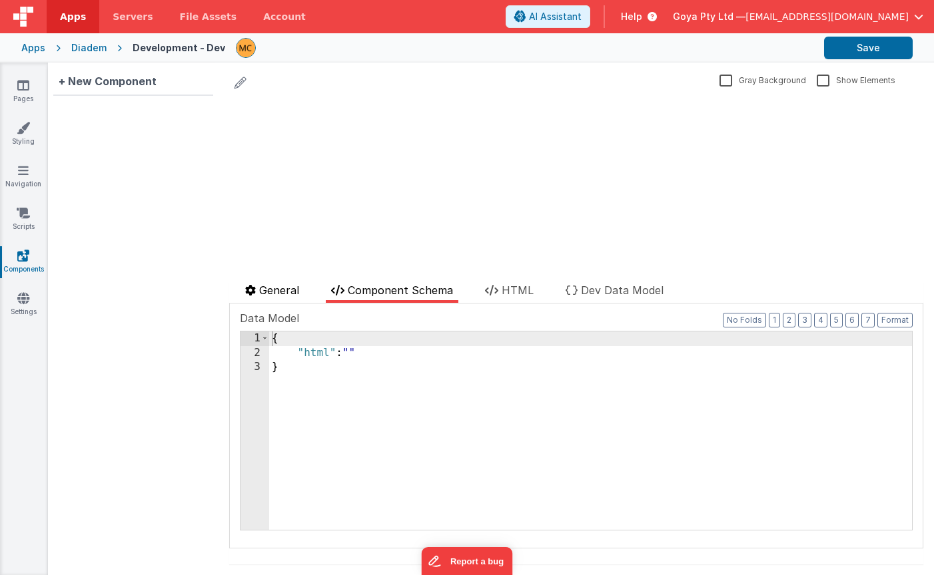
click at [246, 288] on icon at bounding box center [250, 290] width 11 height 11
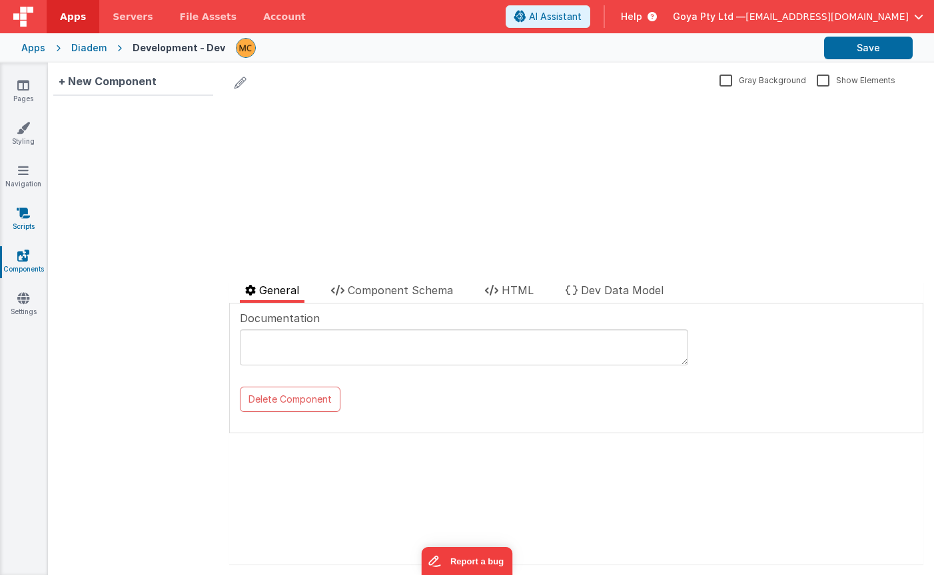
click at [28, 214] on icon at bounding box center [23, 212] width 13 height 13
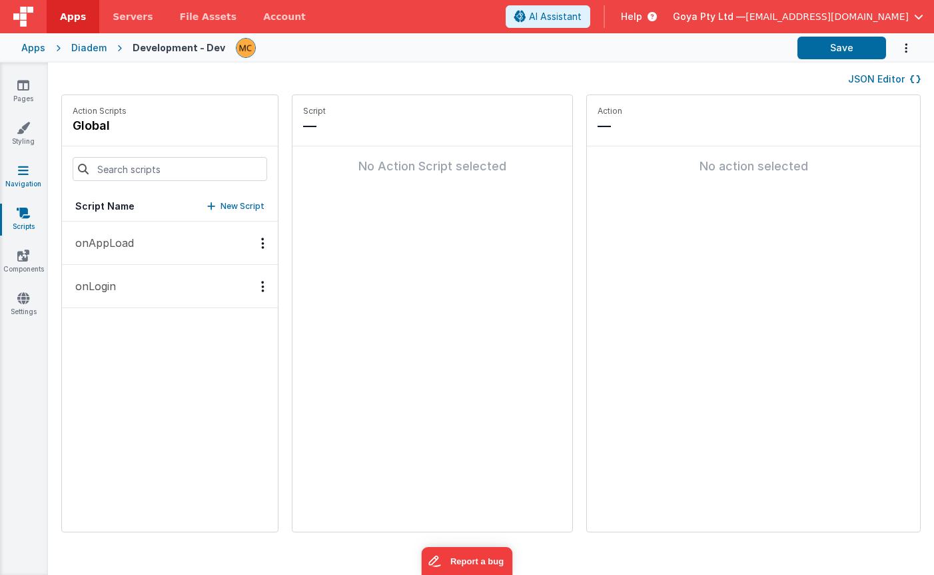
click at [27, 184] on link "Navigation" at bounding box center [23, 177] width 48 height 27
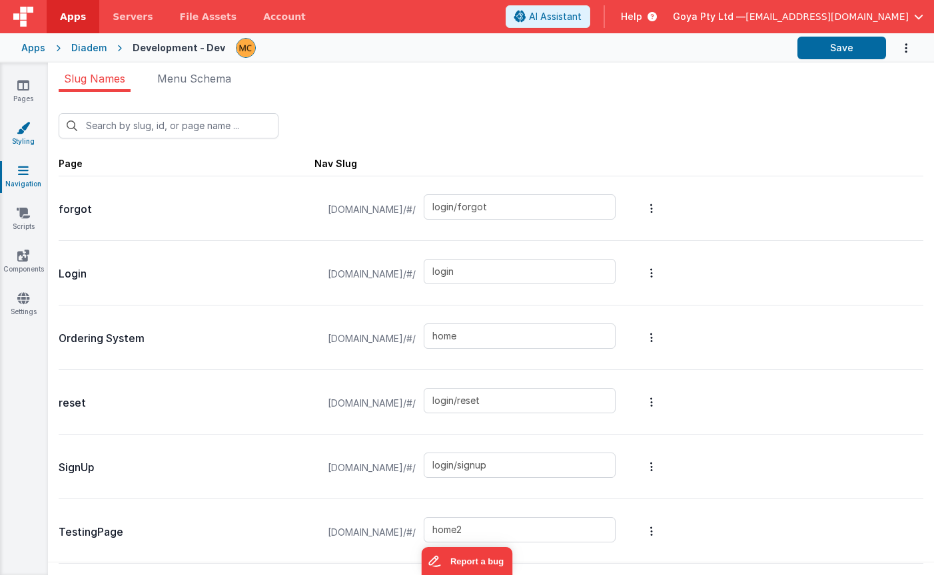
click at [19, 128] on icon at bounding box center [23, 127] width 13 height 13
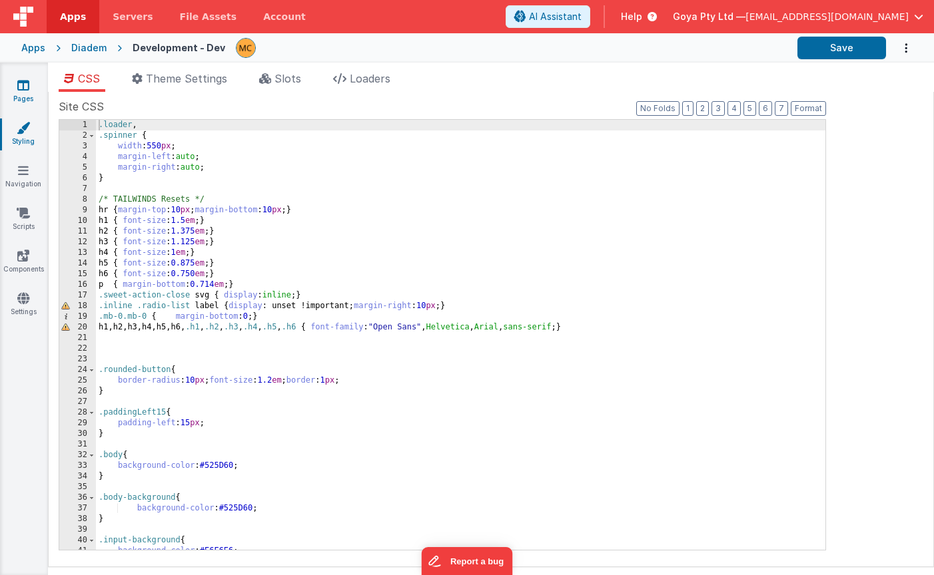
click at [21, 81] on icon at bounding box center [23, 85] width 12 height 13
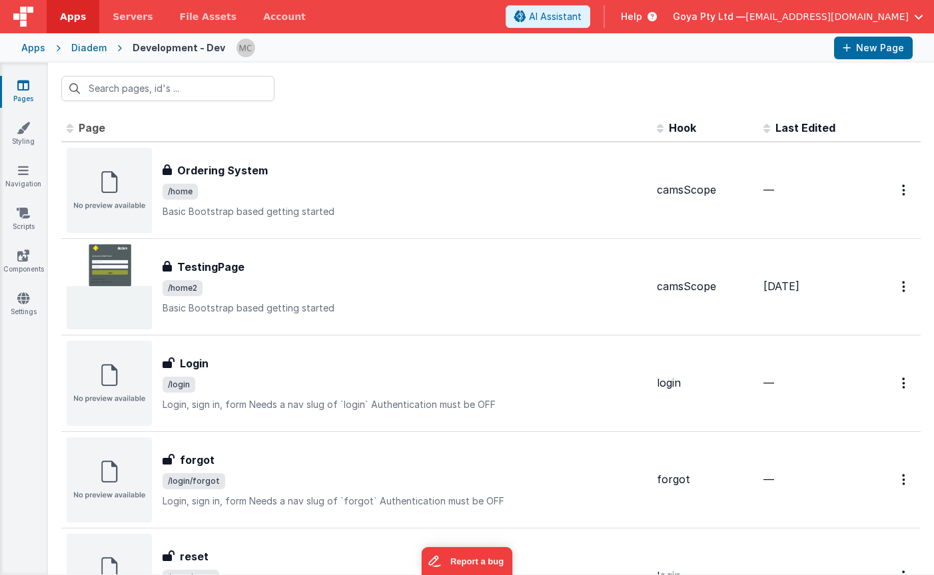
click at [91, 47] on div "Diadem" at bounding box center [88, 47] width 35 height 13
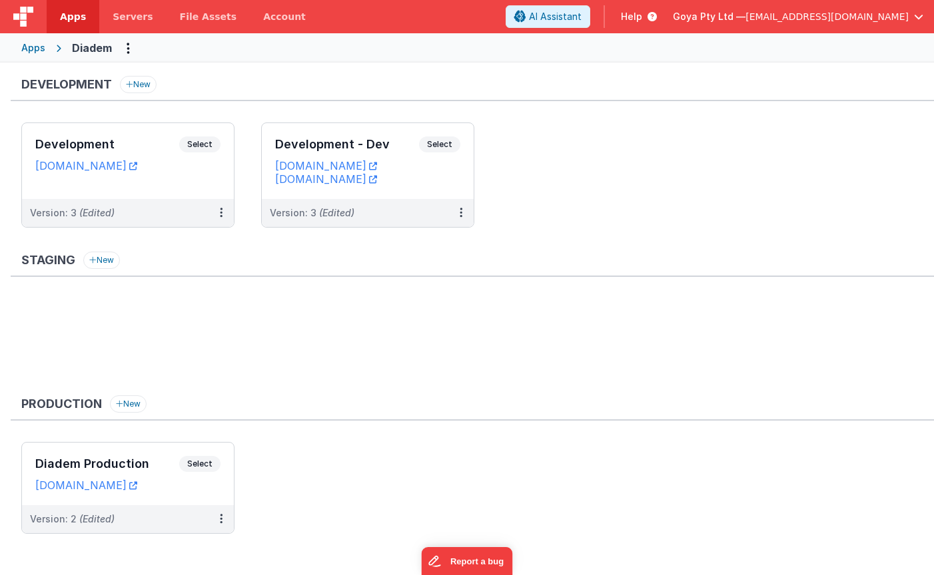
click at [543, 160] on ul "Development Select URLs [DOMAIN_NAME] Version: 3 (Edited) Development - Dev Sel…" at bounding box center [477, 182] width 912 height 119
click at [462, 212] on icon at bounding box center [461, 212] width 3 height 1
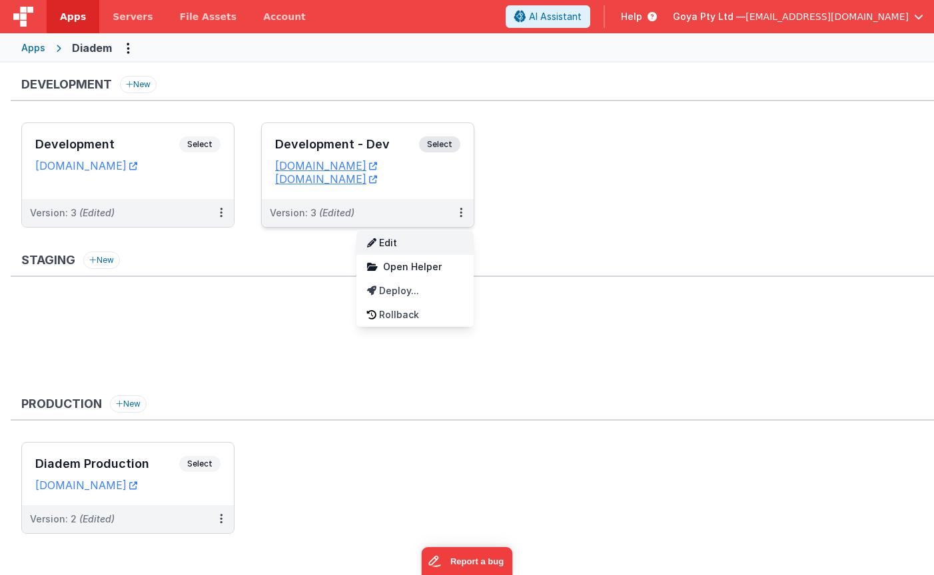
click at [421, 244] on link "Edit" at bounding box center [414, 243] width 117 height 24
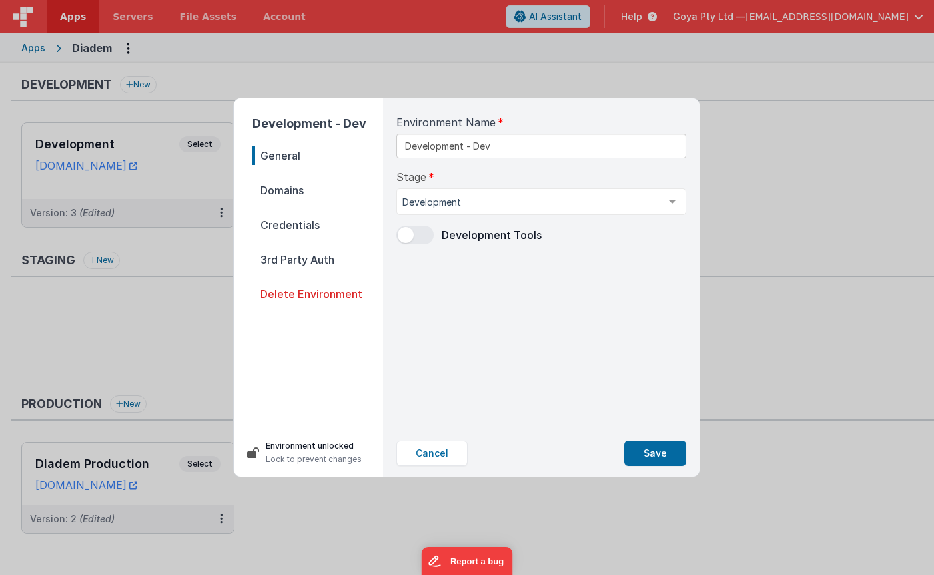
click at [295, 184] on span "Domains" at bounding box center [317, 190] width 131 height 19
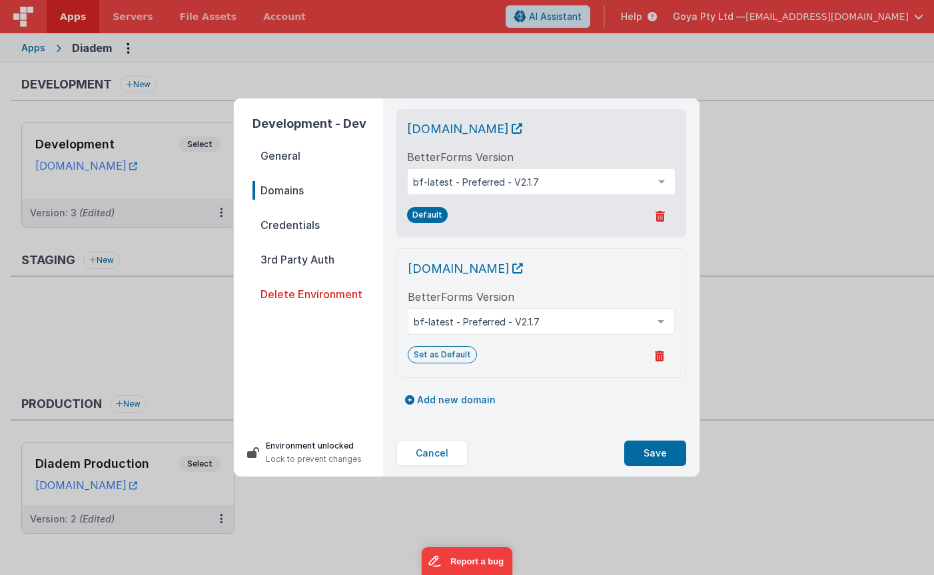
click at [284, 214] on nav "General Domains Credentials 3rd Party Auth Delete Environment" at bounding box center [317, 283] width 131 height 272
click at [424, 456] on button "Cancel" at bounding box center [431, 453] width 71 height 25
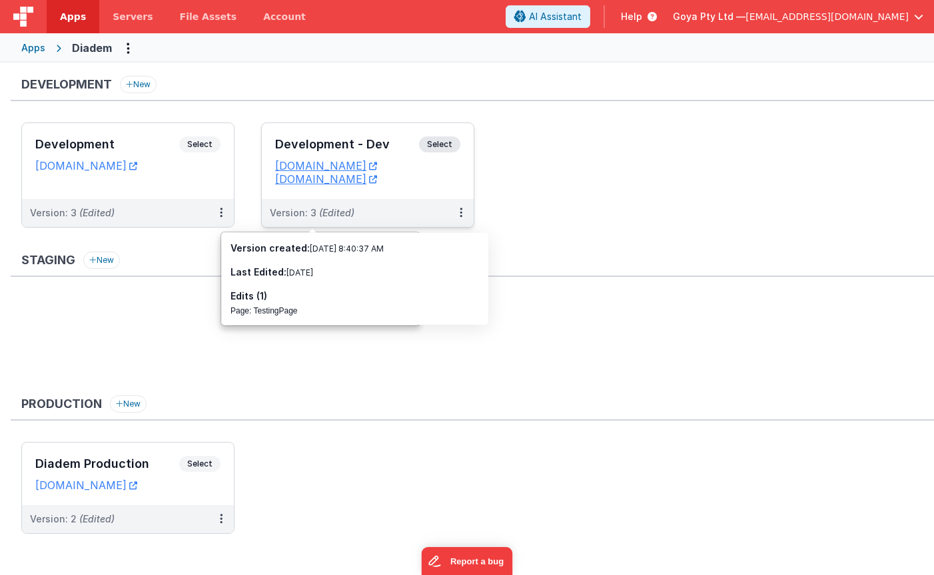
click at [446, 141] on span "Select" at bounding box center [439, 145] width 41 height 16
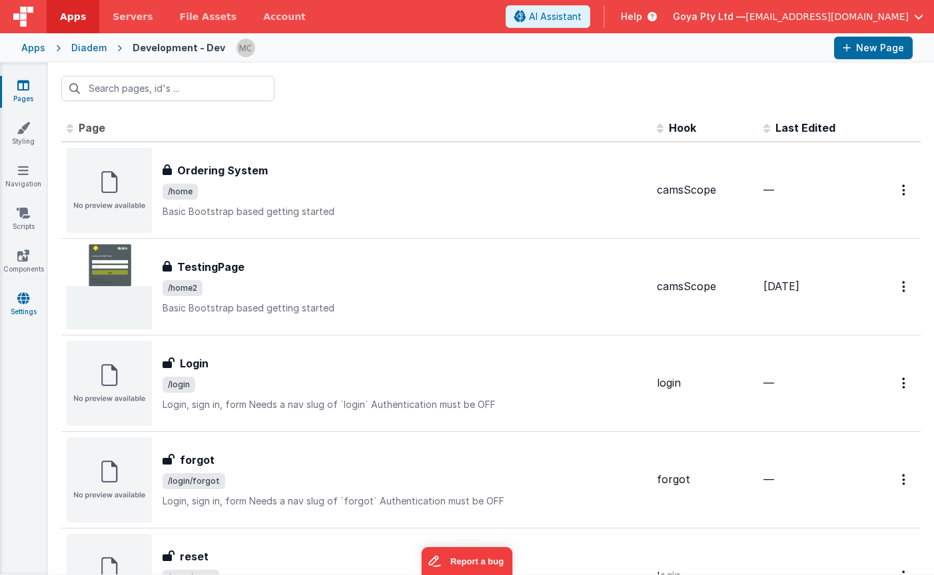
click at [22, 292] on icon at bounding box center [23, 298] width 12 height 13
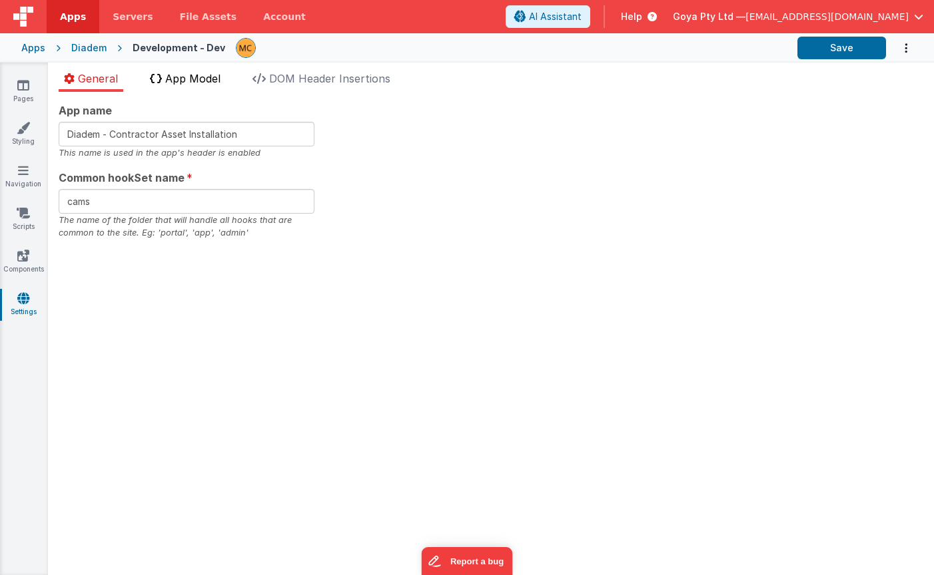
click at [197, 81] on span "App Model" at bounding box center [192, 78] width 55 height 13
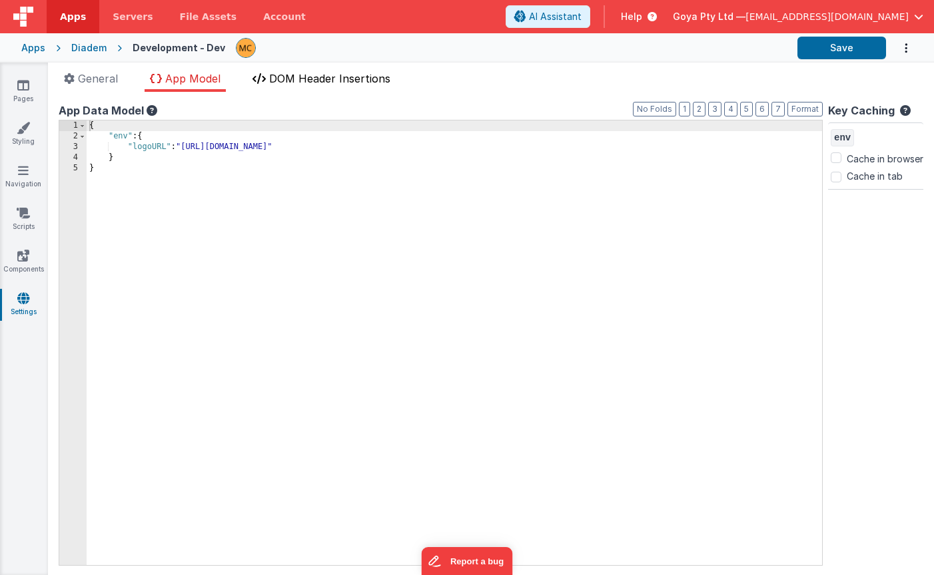
click at [321, 88] on li "DOM Header Insertions" at bounding box center [321, 81] width 149 height 21
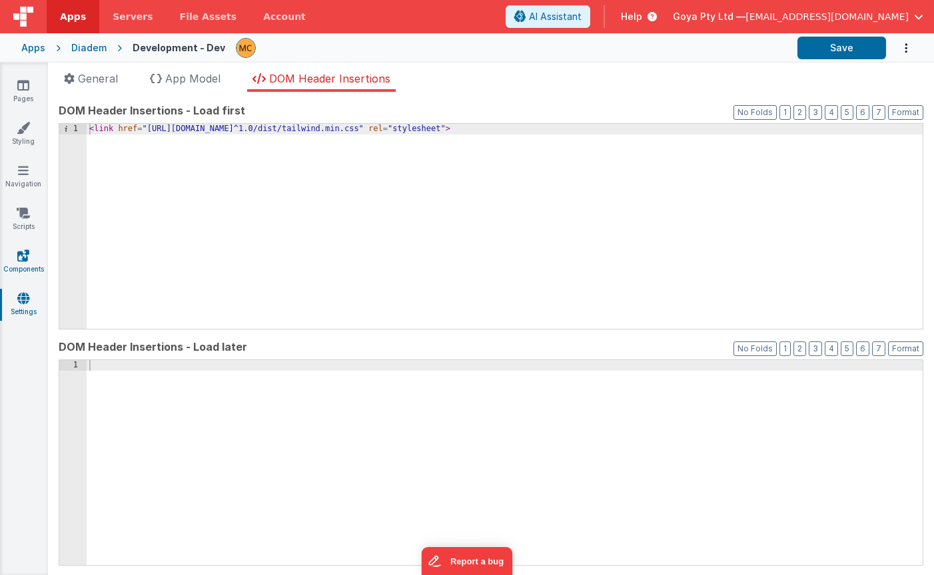
click at [19, 259] on icon at bounding box center [23, 255] width 12 height 13
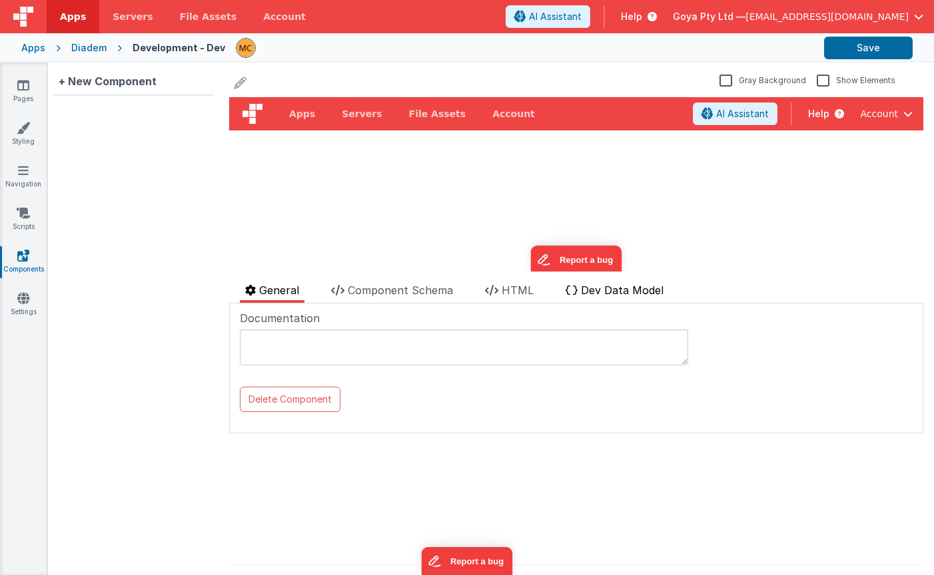
click at [602, 294] on span "Dev Data Model" at bounding box center [622, 290] width 83 height 13
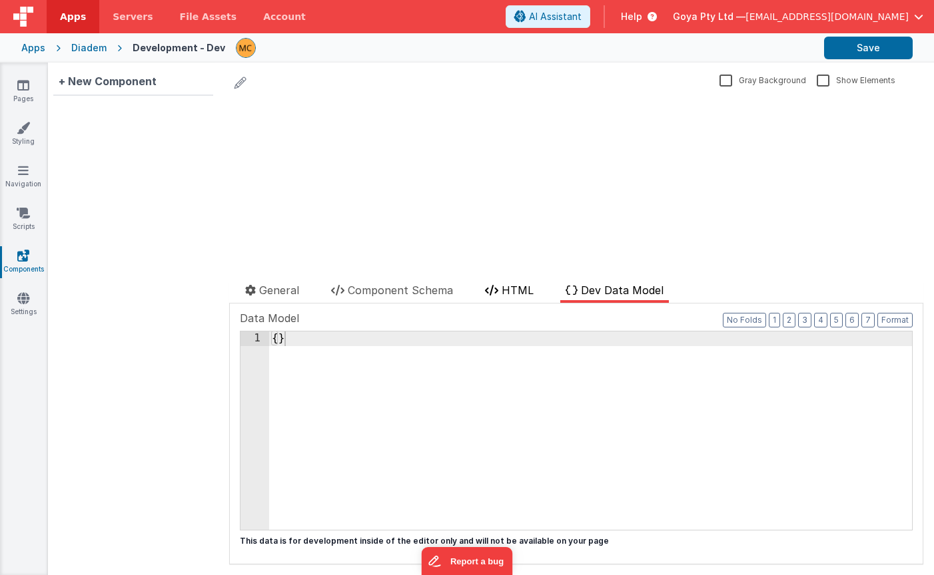
click at [512, 288] on span "HTML" at bounding box center [517, 290] width 32 height 13
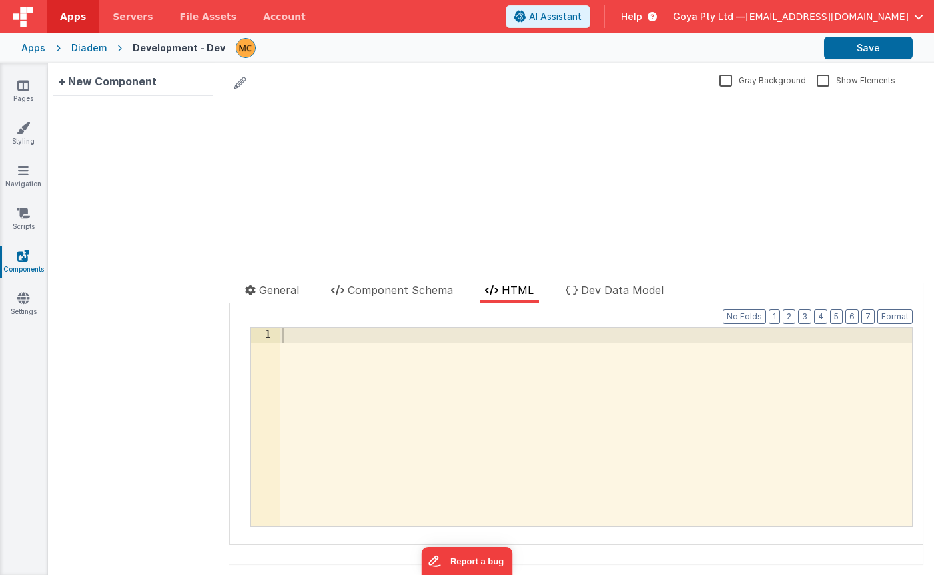
click at [432, 281] on div "Gray Background Show Elements General Component Schema HTML Dev Data Model Docu…" at bounding box center [575, 319] width 715 height 513
click at [429, 290] on span "Component Schema" at bounding box center [400, 290] width 105 height 13
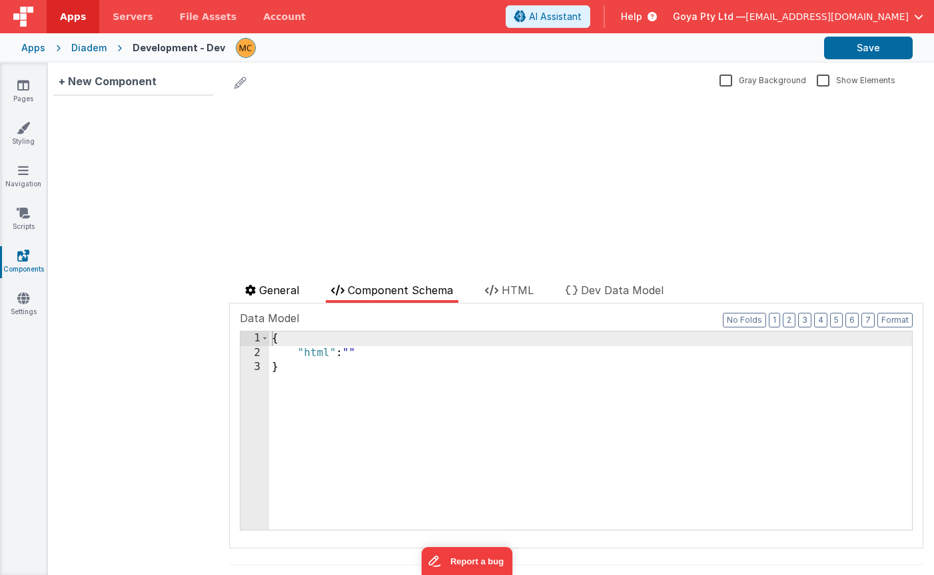
click at [273, 290] on span "General" at bounding box center [279, 290] width 40 height 13
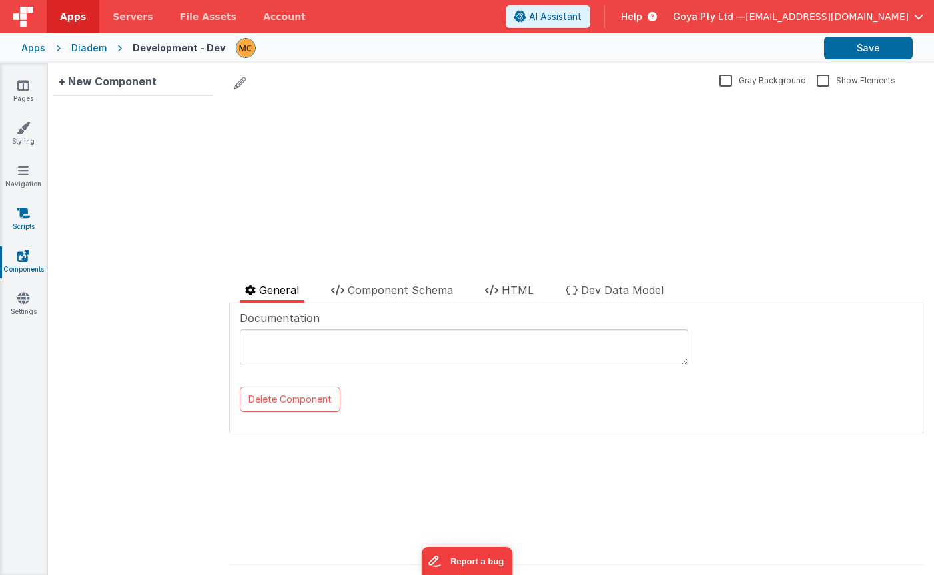
click at [25, 220] on link "Scripts" at bounding box center [23, 219] width 48 height 27
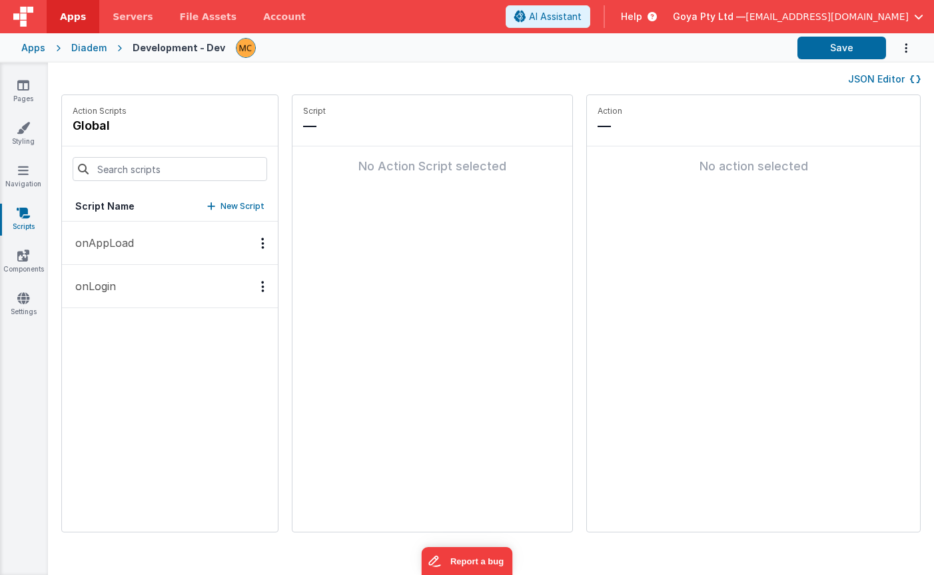
click at [137, 246] on button "onAppLoad" at bounding box center [170, 243] width 216 height 43
click at [96, 286] on p "onLogin" at bounding box center [91, 286] width 49 height 16
click at [24, 170] on icon at bounding box center [23, 170] width 11 height 13
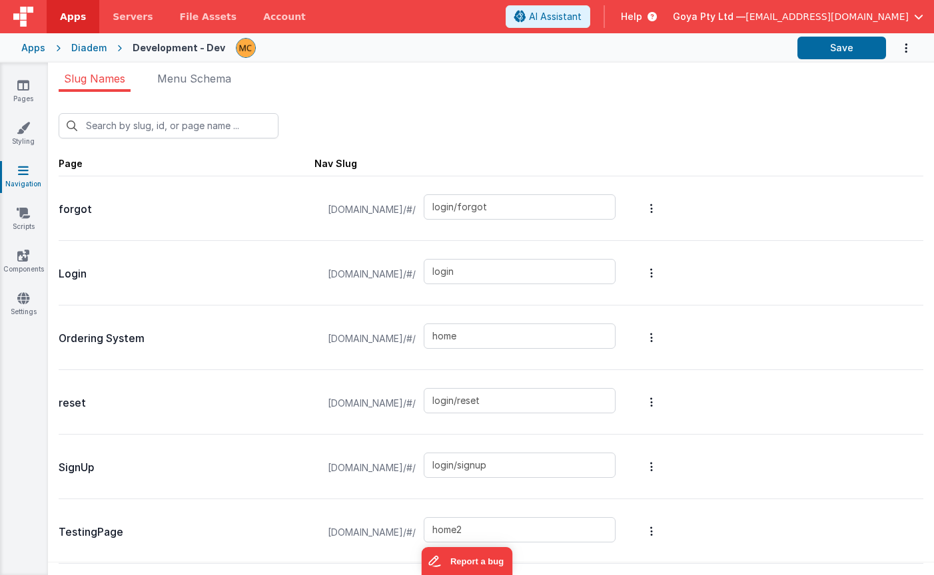
scroll to position [64, 0]
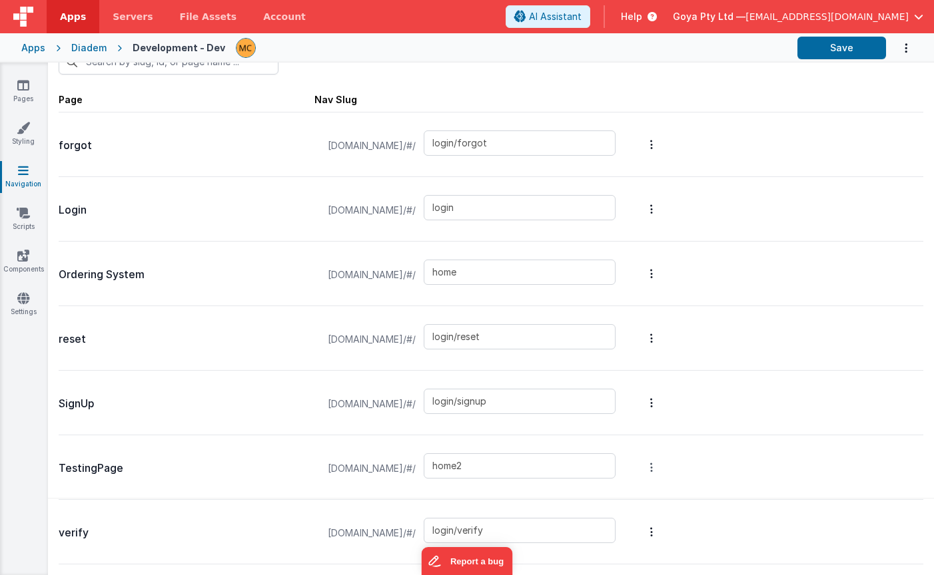
click at [653, 465] on icon "Options" at bounding box center [651, 467] width 3 height 11
click at [870, 360] on button at bounding box center [467, 287] width 934 height 575
click at [25, 129] on icon at bounding box center [23, 127] width 13 height 13
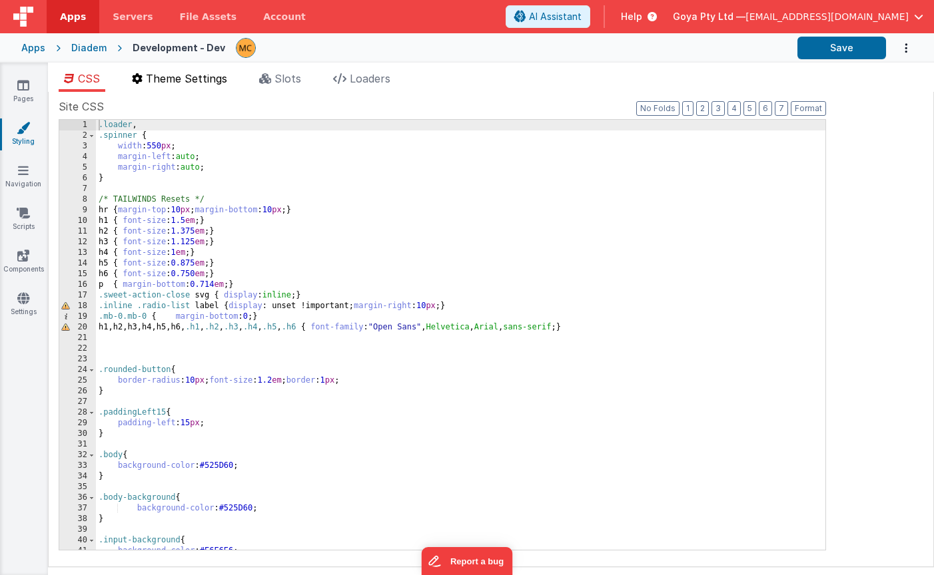
click at [212, 79] on span "Theme Settings" at bounding box center [186, 78] width 81 height 13
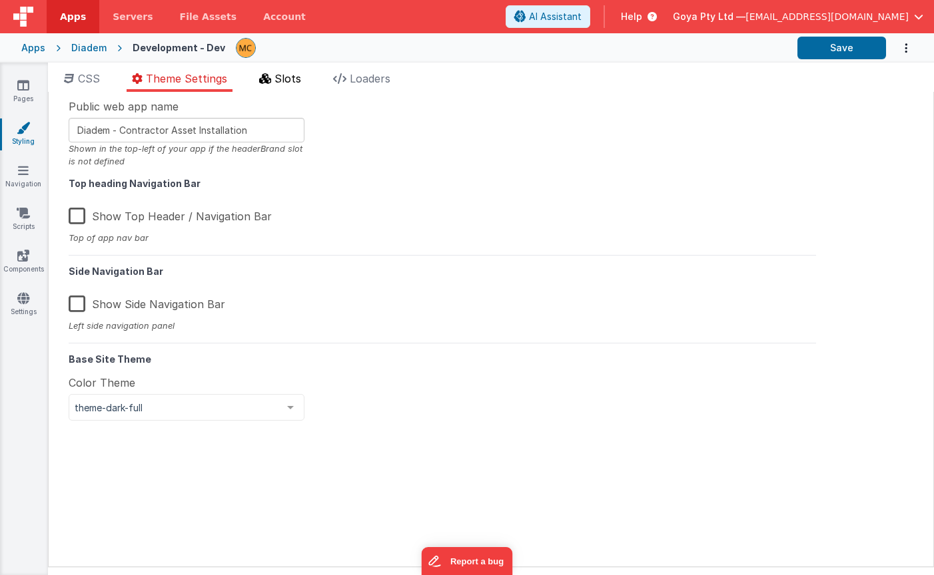
click at [284, 84] on span "Slots" at bounding box center [287, 78] width 27 height 13
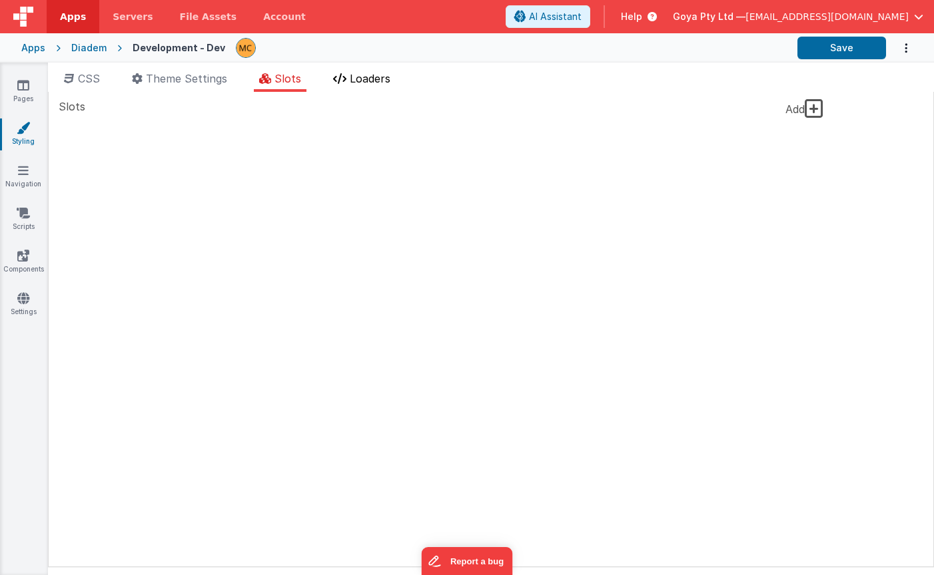
click at [383, 85] on li "Loaders" at bounding box center [362, 81] width 68 height 21
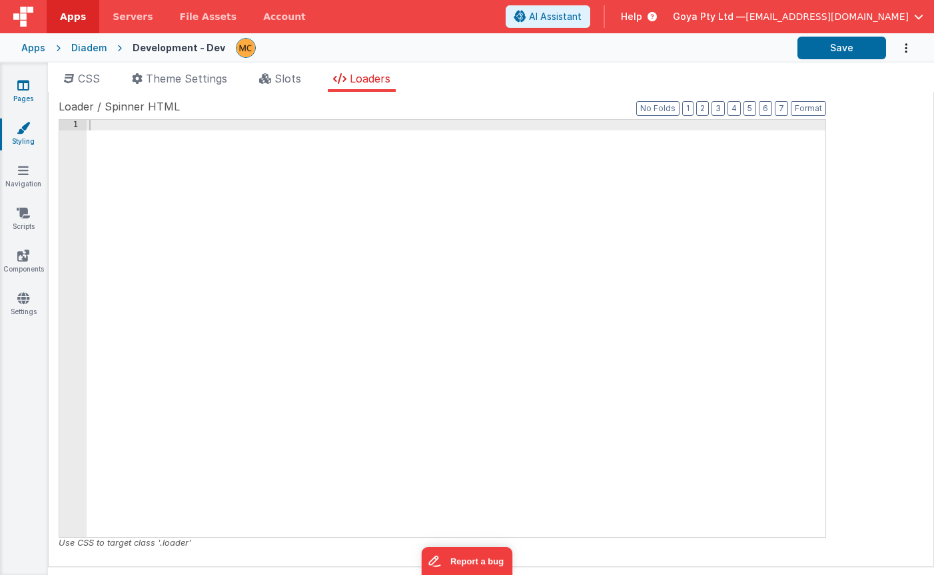
click at [22, 90] on icon at bounding box center [23, 85] width 12 height 13
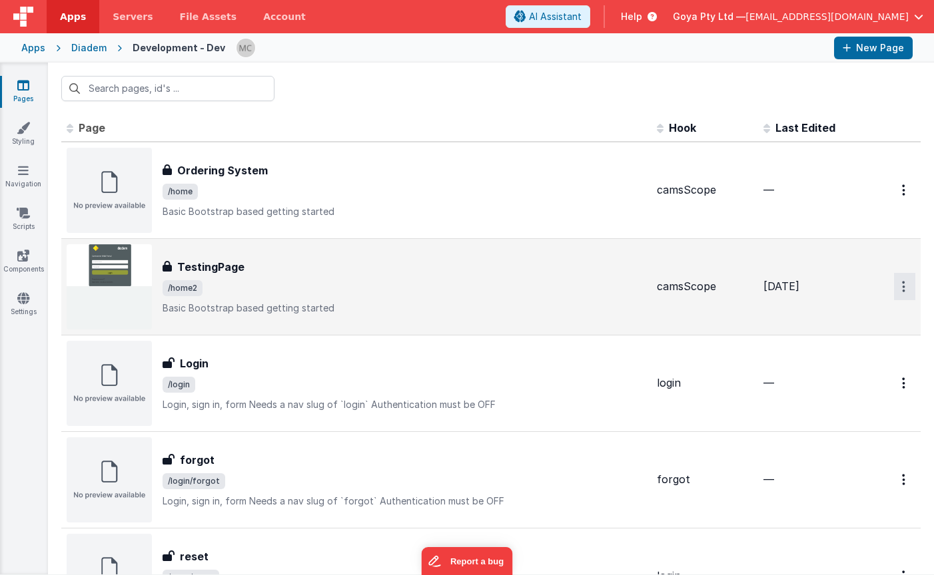
click at [909, 286] on button "Options" at bounding box center [904, 286] width 21 height 27
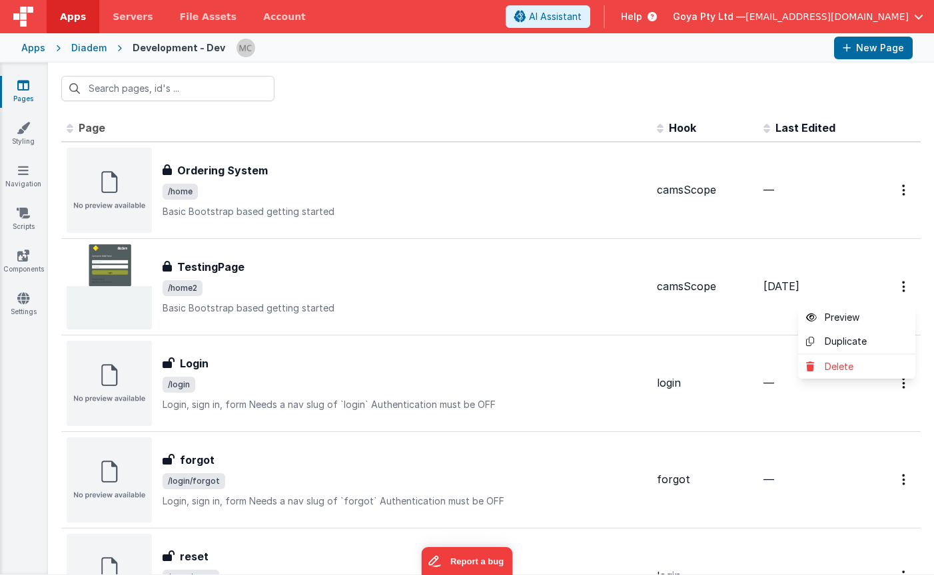
click at [725, 255] on button at bounding box center [467, 287] width 934 height 575
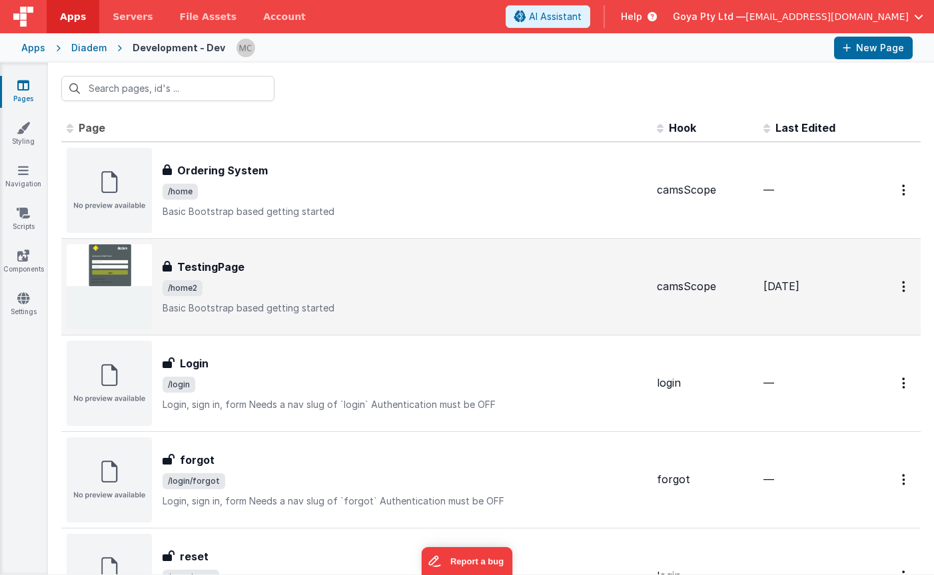
click at [234, 270] on h3 "TestingPage" at bounding box center [210, 267] width 67 height 16
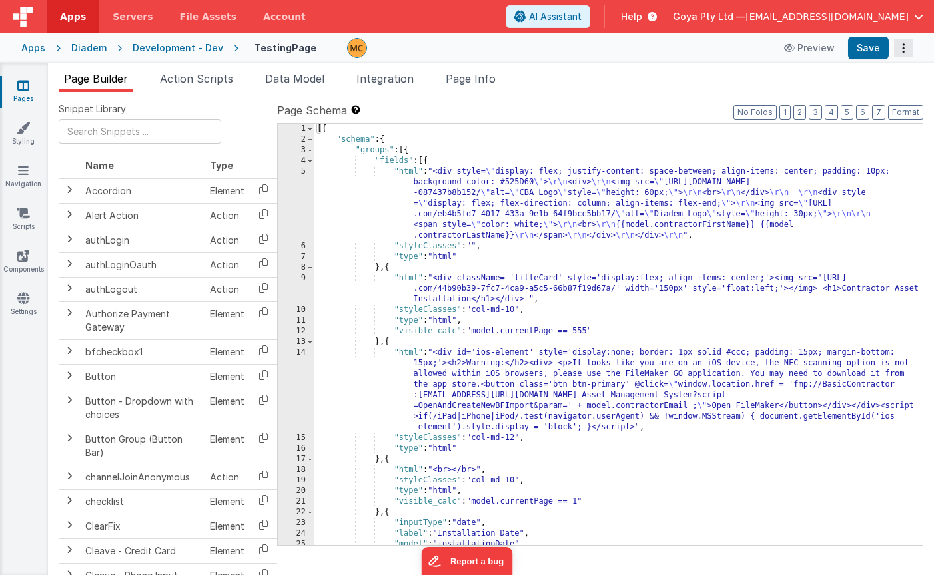
click at [903, 48] on icon "Options" at bounding box center [903, 48] width 19 height 1
click at [703, 80] on button at bounding box center [467, 287] width 934 height 575
click at [747, 83] on ul "Page Builder Action Scripts Data Model Integration Page Info" at bounding box center [491, 81] width 886 height 21
click at [19, 299] on icon at bounding box center [23, 298] width 12 height 13
type textarea "Basic Bootstrap based getting started"
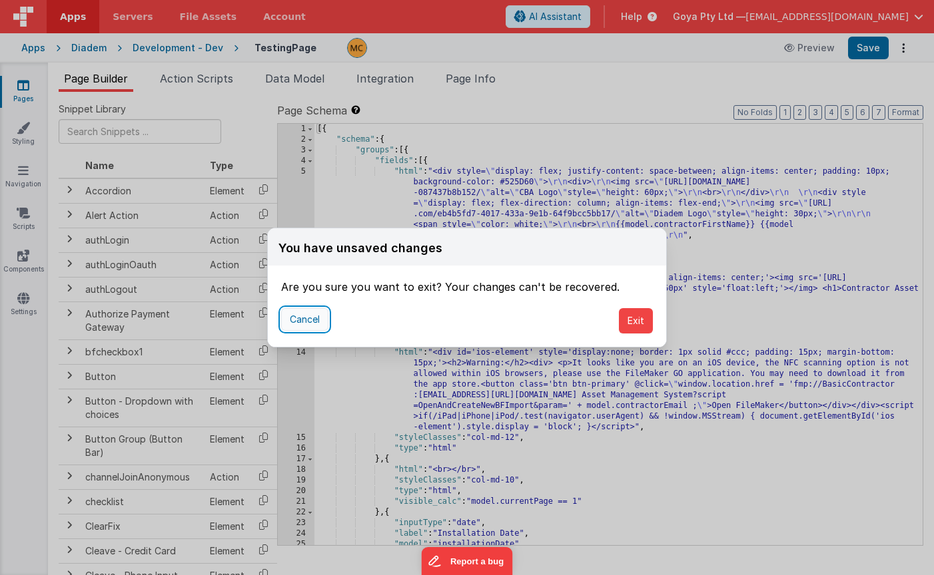
click at [294, 318] on button "Cancel" at bounding box center [304, 319] width 47 height 23
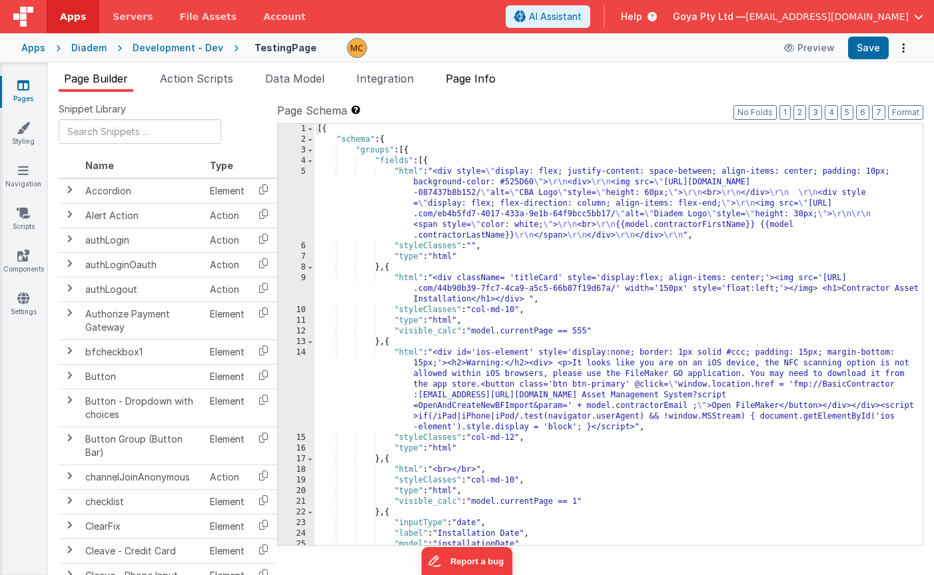
click at [454, 76] on span "Page Info" at bounding box center [471, 78] width 50 height 13
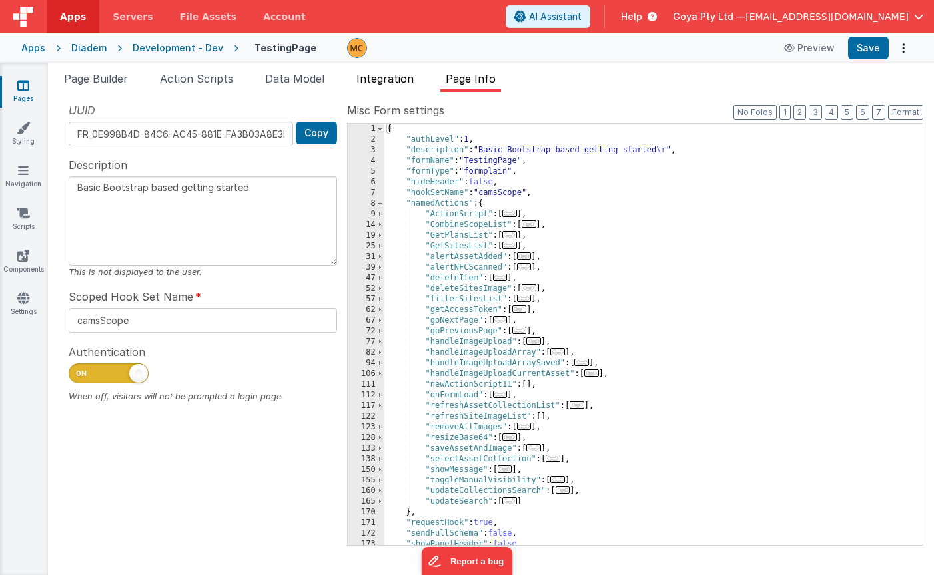
click at [391, 79] on span "Integration" at bounding box center [384, 78] width 57 height 13
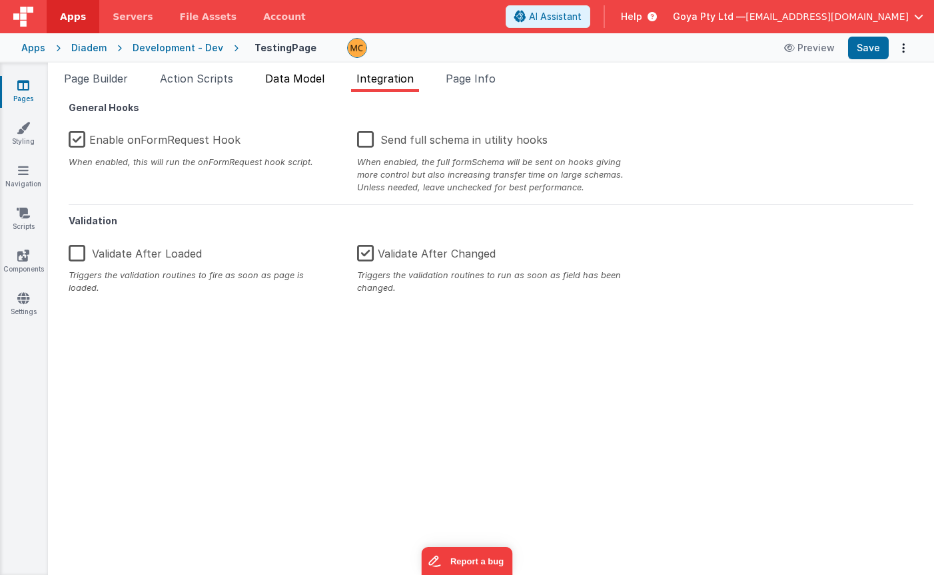
click at [310, 72] on span "Data Model" at bounding box center [294, 78] width 59 height 13
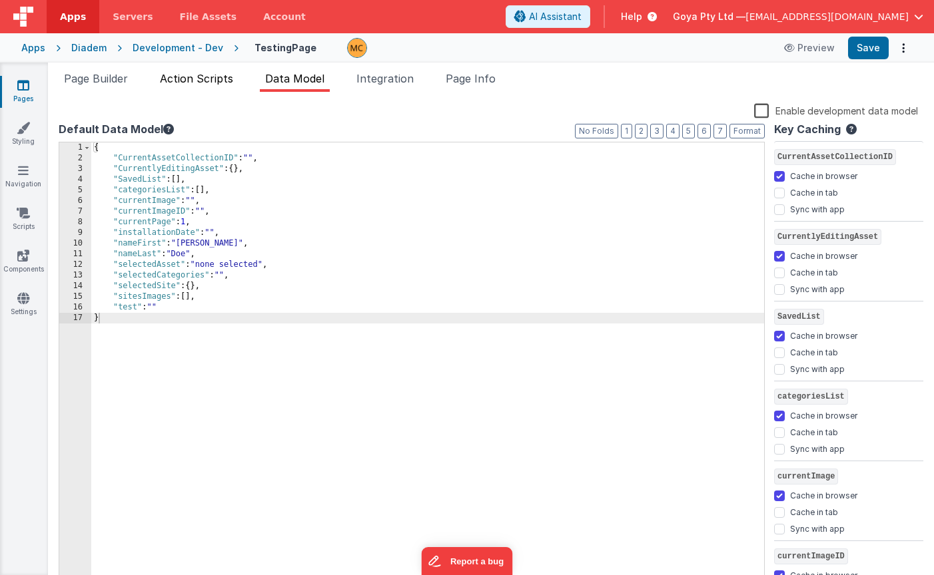
click at [212, 77] on span "Action Scripts" at bounding box center [196, 78] width 73 height 13
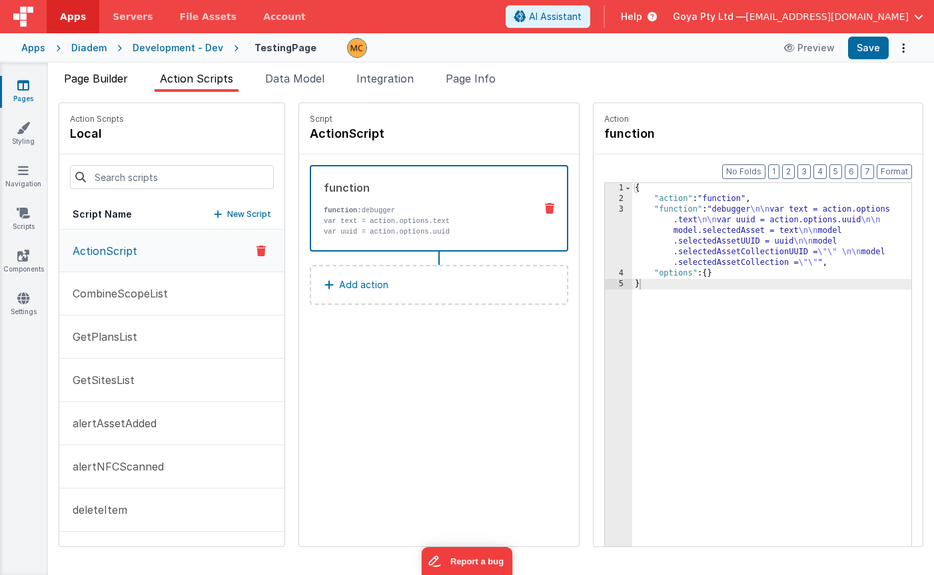
click at [102, 74] on span "Page Builder" at bounding box center [96, 78] width 64 height 13
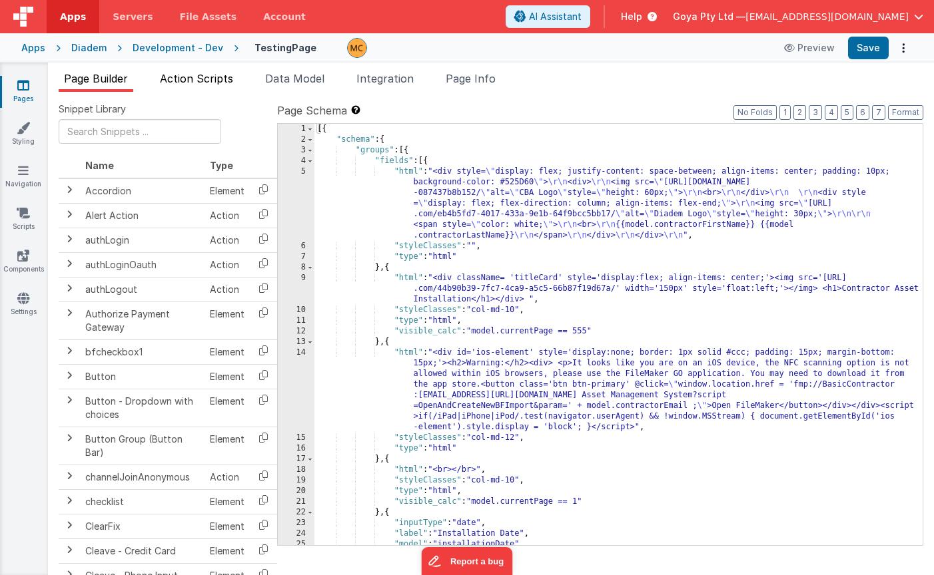
click at [179, 71] on li "Action Scripts" at bounding box center [197, 81] width 84 height 21
